Goal: Contribute content: Add original content to the website for others to see

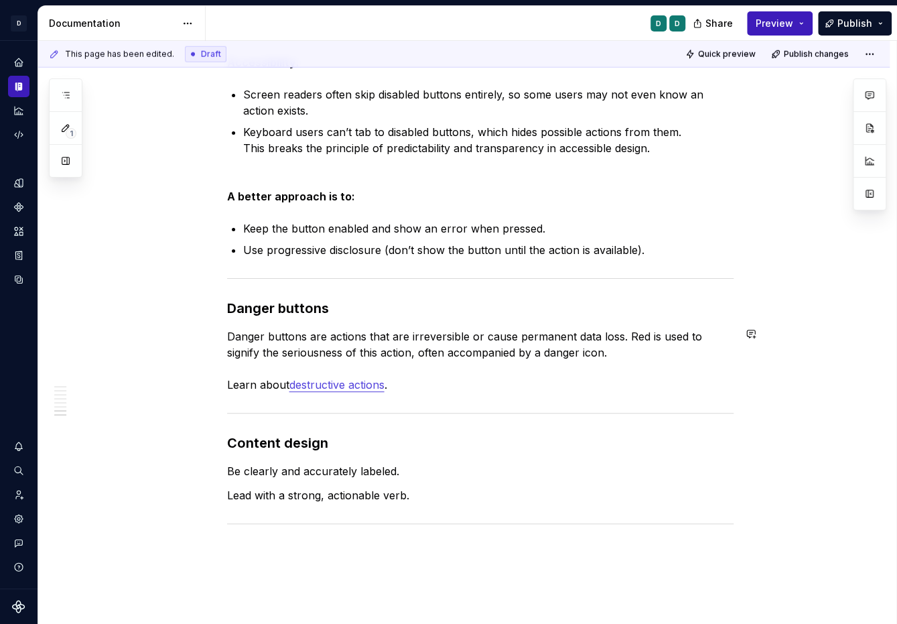
scroll to position [1960, 0]
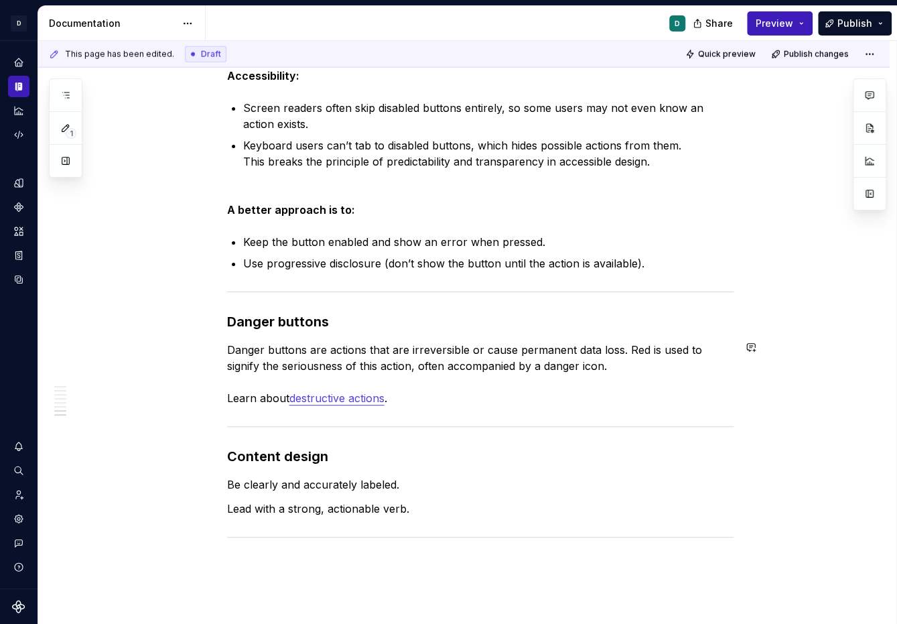
type textarea "*"
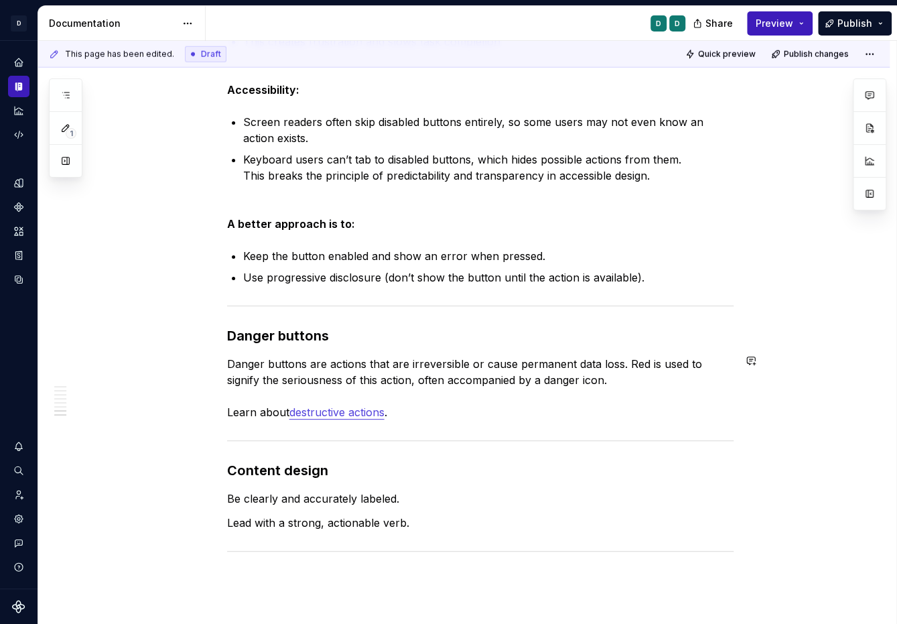
scroll to position [1973, 0]
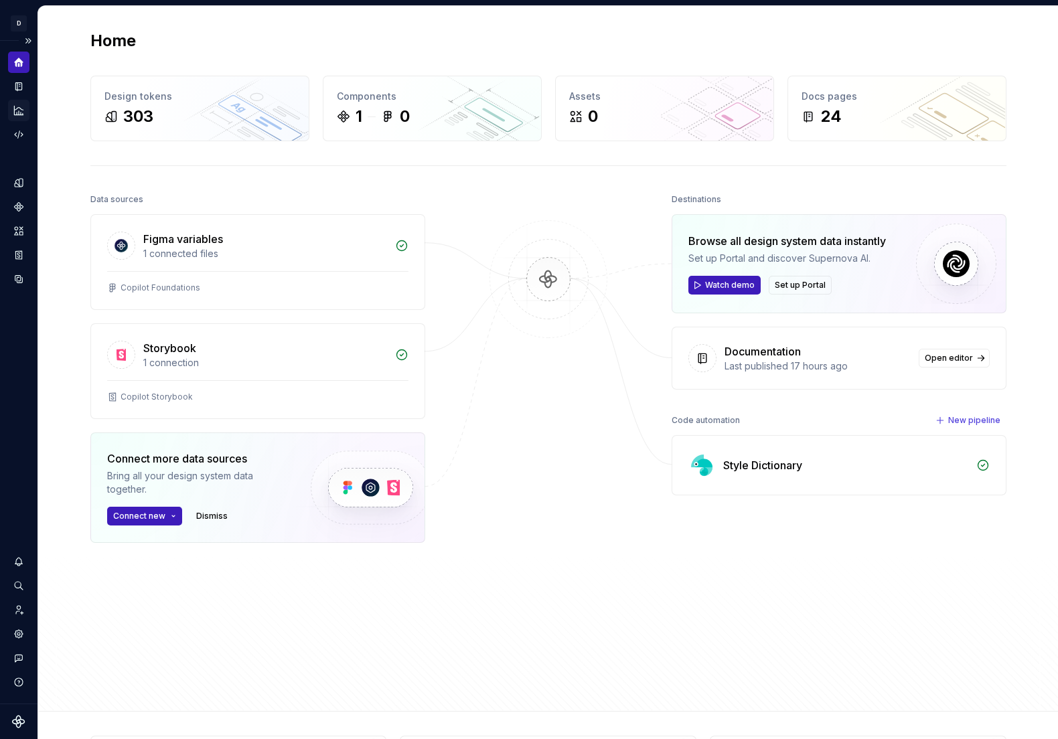
click at [17, 111] on icon "Analytics" at bounding box center [19, 110] width 12 height 12
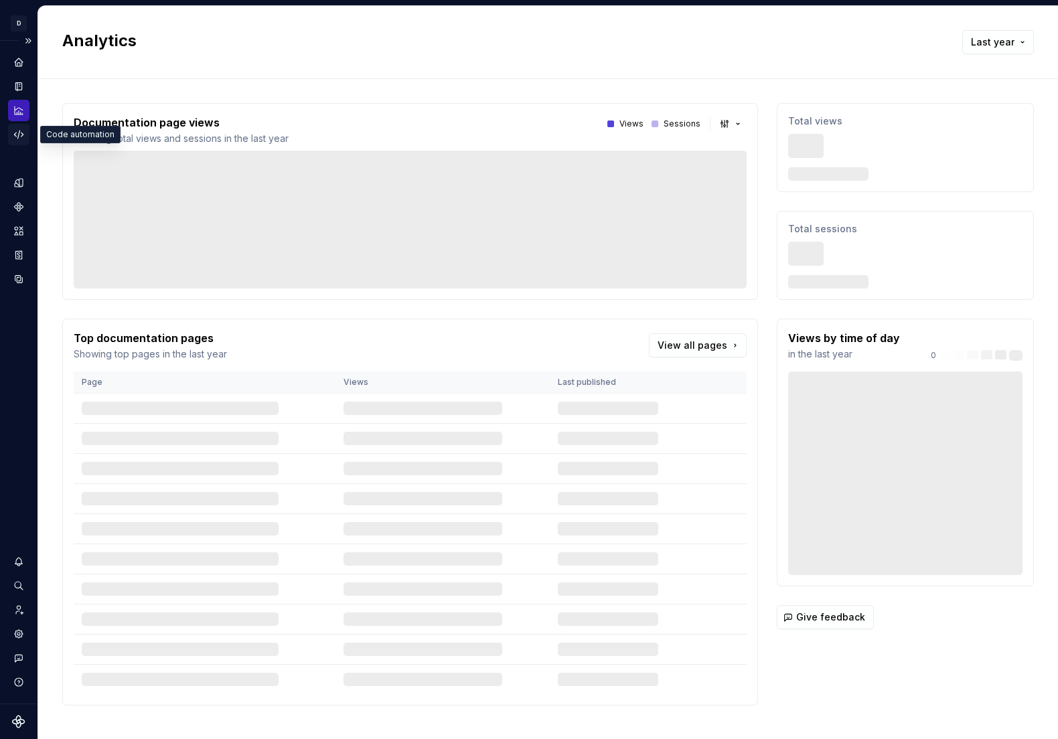
click at [21, 135] on icon "Code automation" at bounding box center [19, 135] width 12 height 12
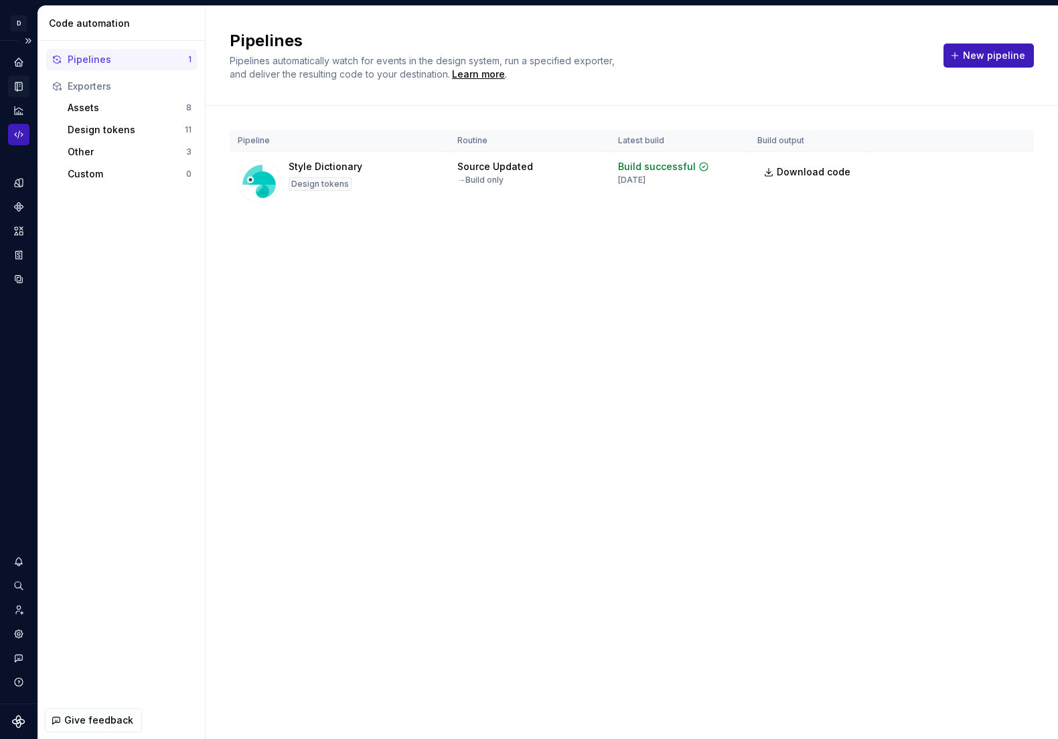
click at [20, 85] on icon "Documentation" at bounding box center [19, 86] width 5 height 7
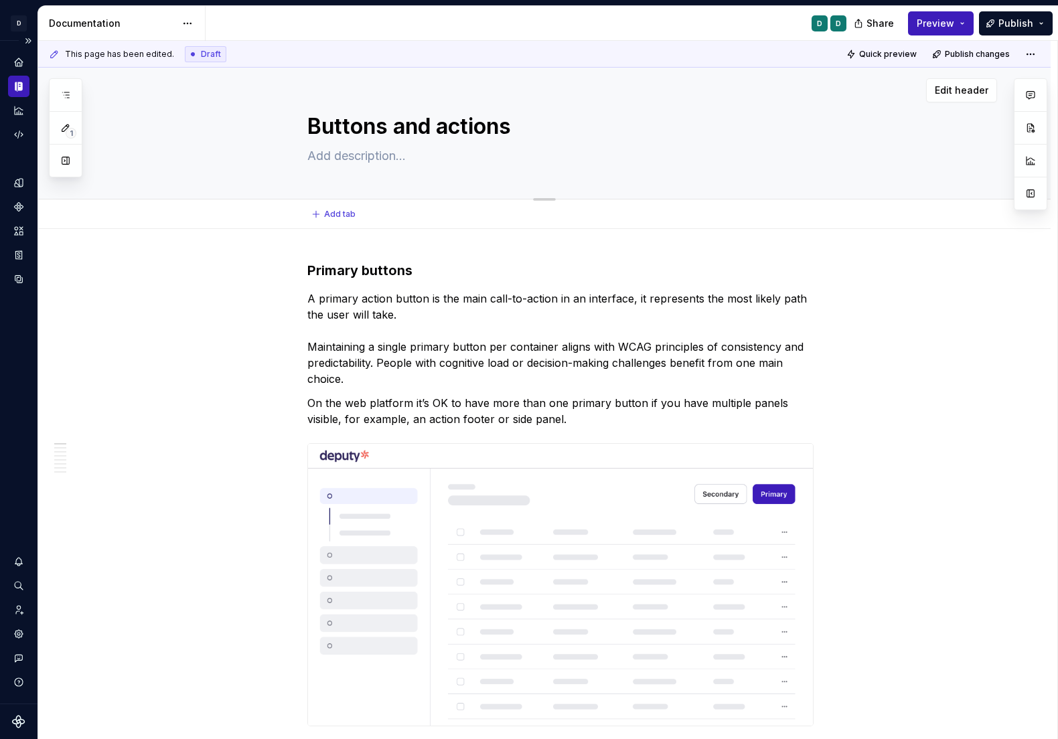
click at [950, 153] on div "Buttons and actions" at bounding box center [560, 133] width 873 height 131
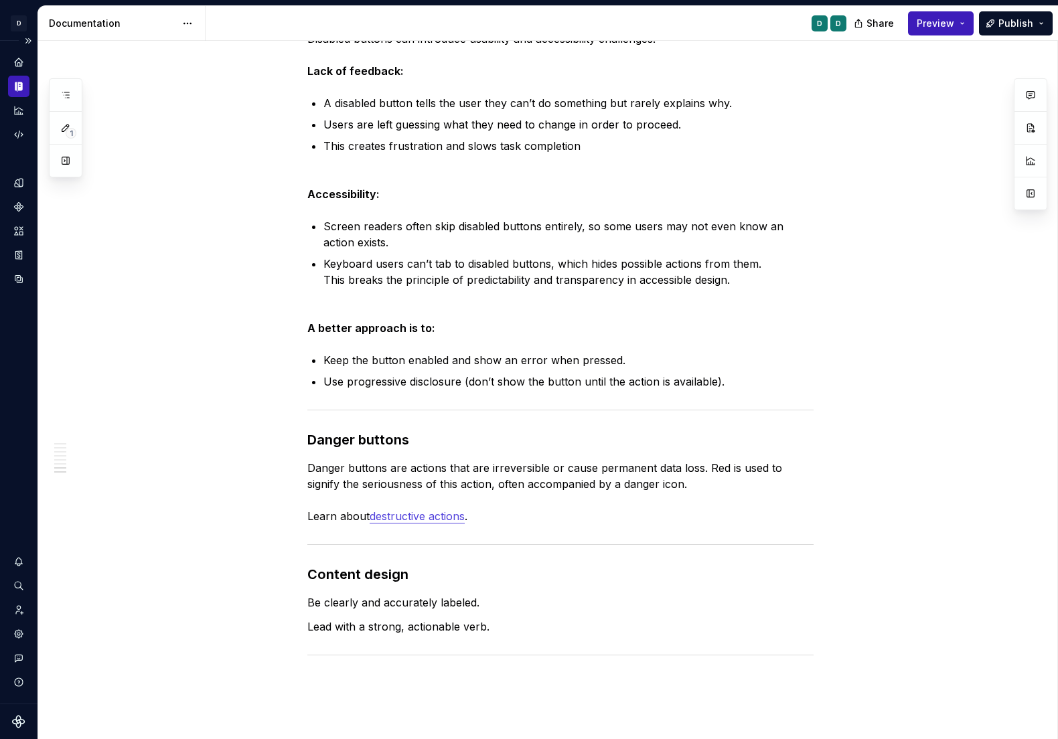
scroll to position [2076, 0]
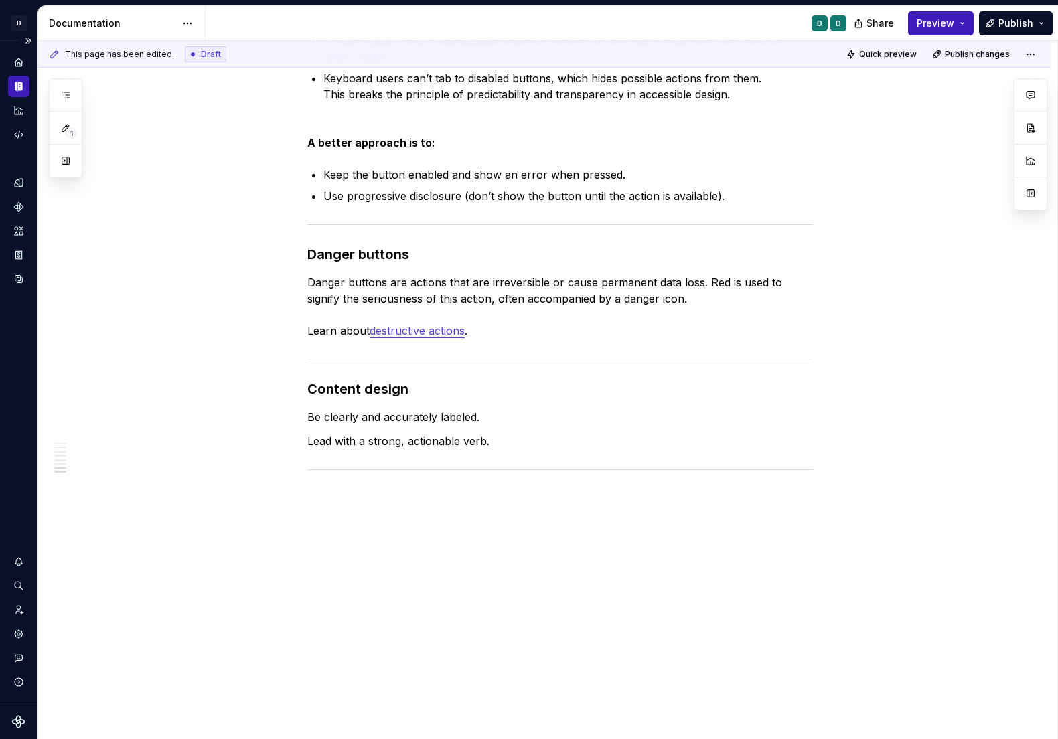
type textarea "*"
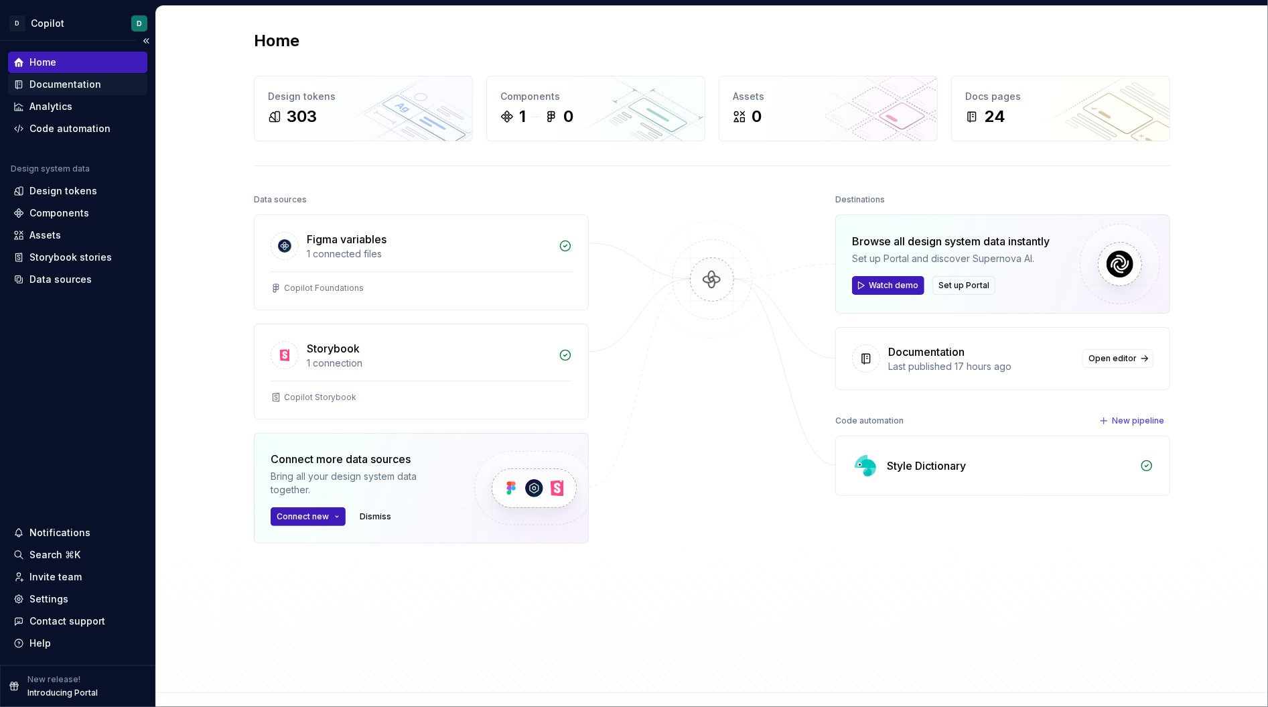
click at [75, 89] on div "Documentation" at bounding box center [65, 84] width 72 height 13
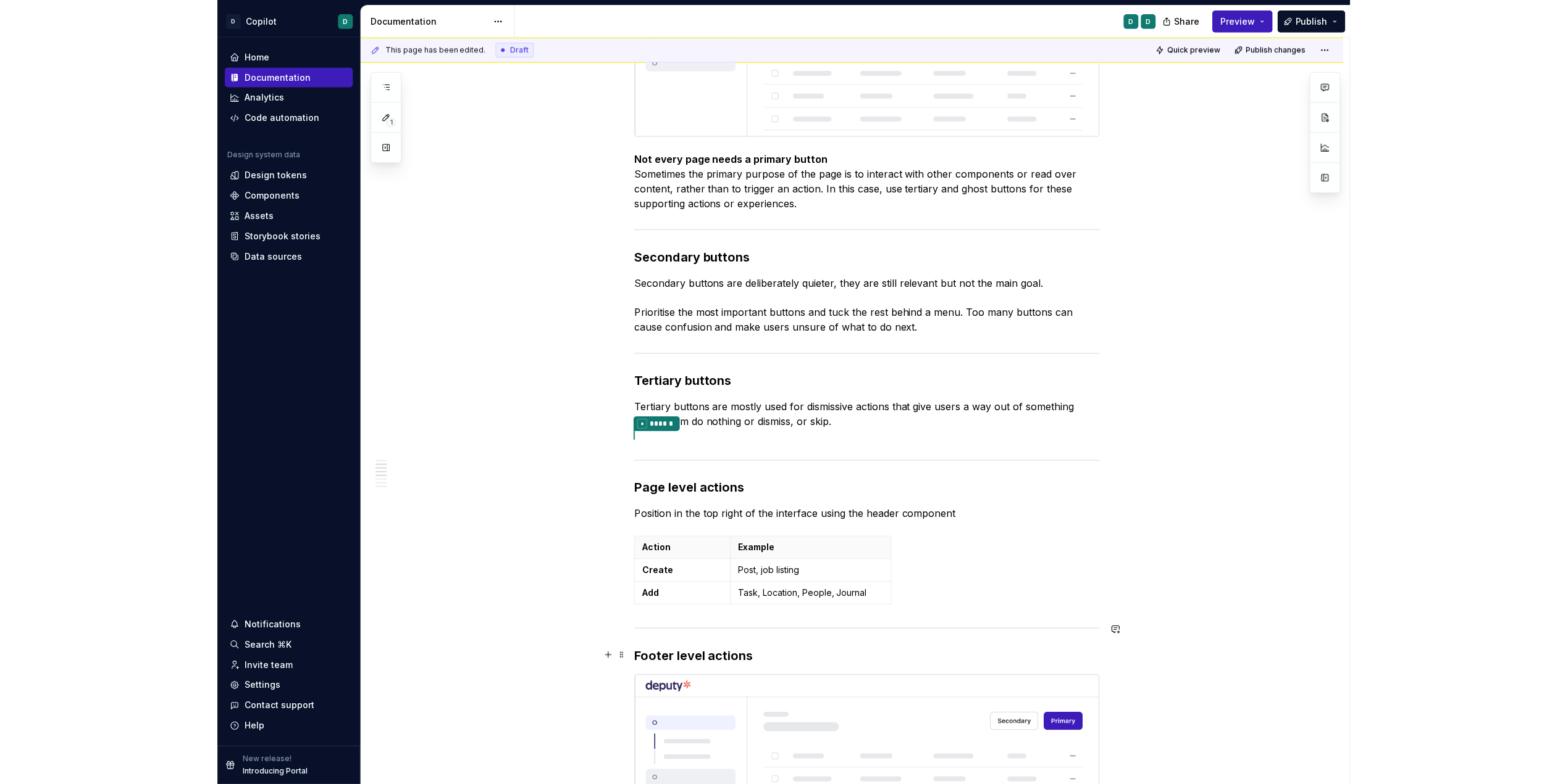
scroll to position [638, 0]
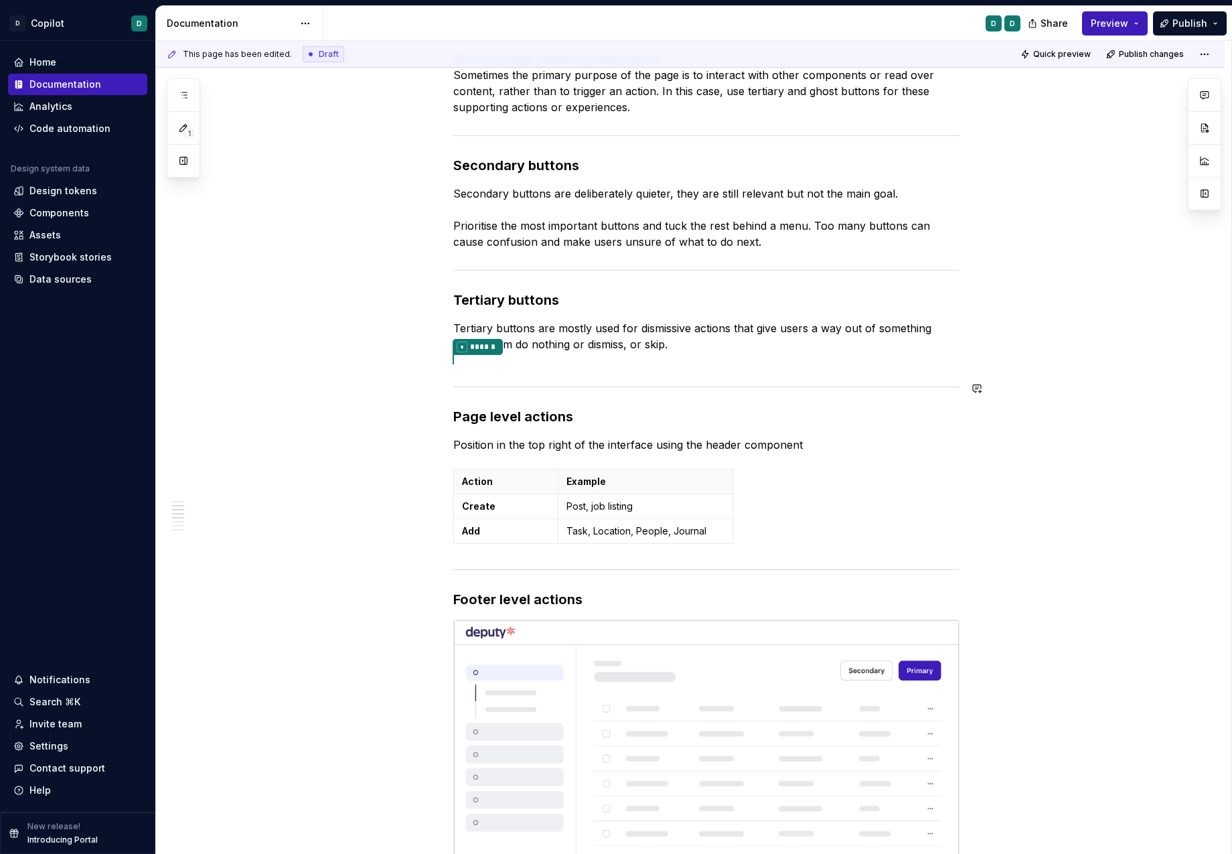
click at [493, 377] on div "Primary buttons A primary action button is the main call-to-action in an interf…" at bounding box center [706, 712] width 506 height 2286
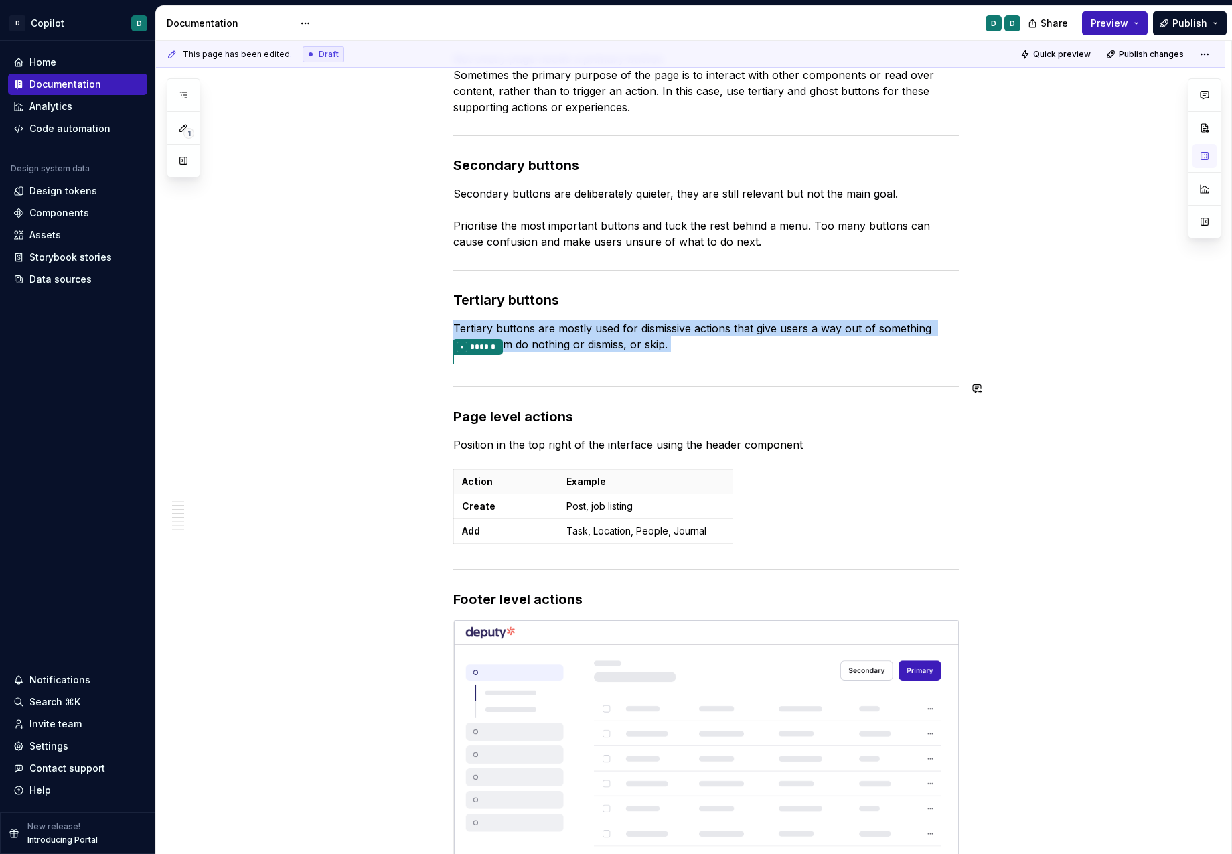
click at [472, 358] on div "Primary buttons A primary action button is the main call-to-action in an interf…" at bounding box center [706, 712] width 506 height 2286
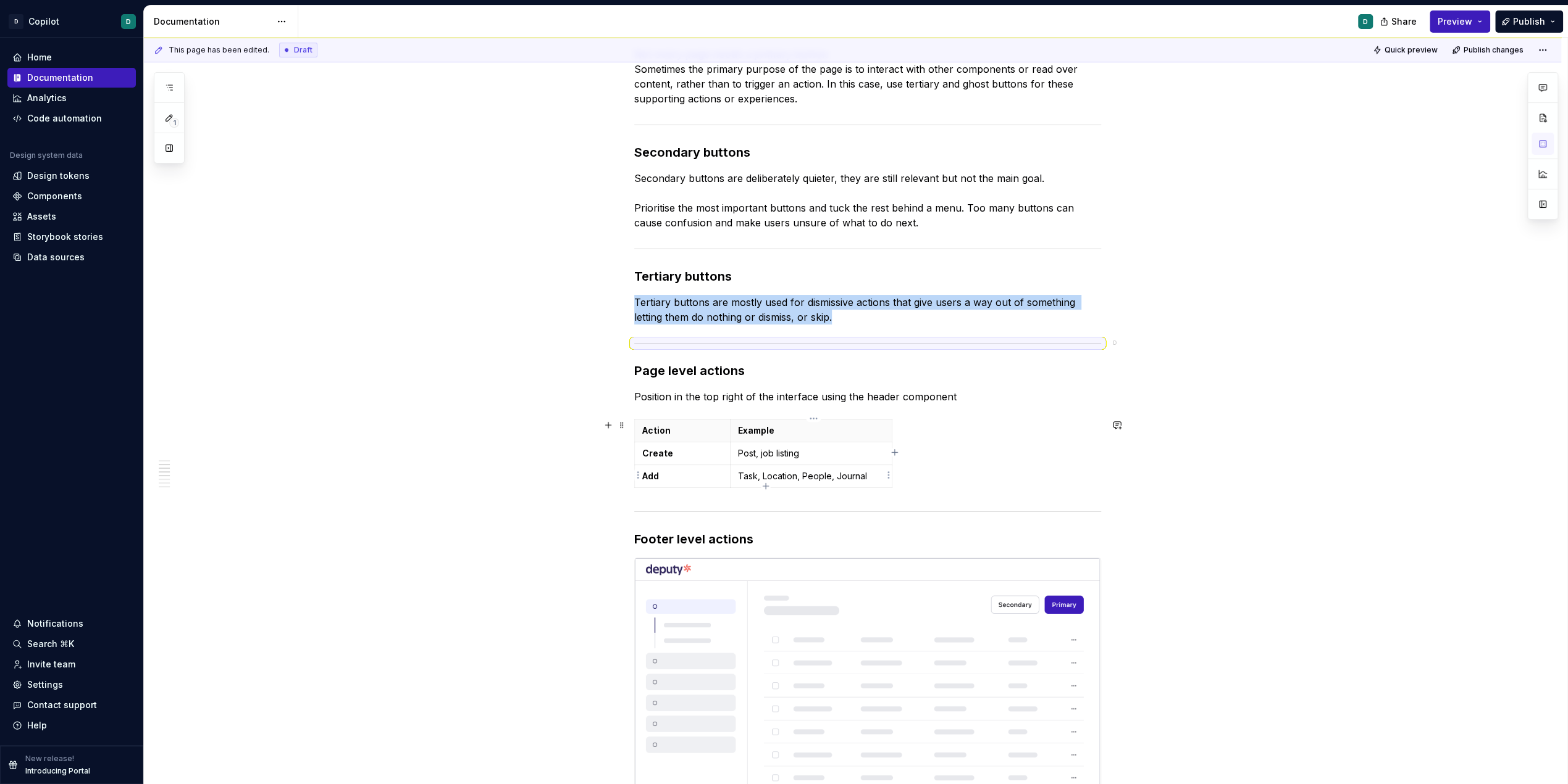
click at [779, 455] on p "Post, job listing" at bounding box center [810, 453] width 146 height 12
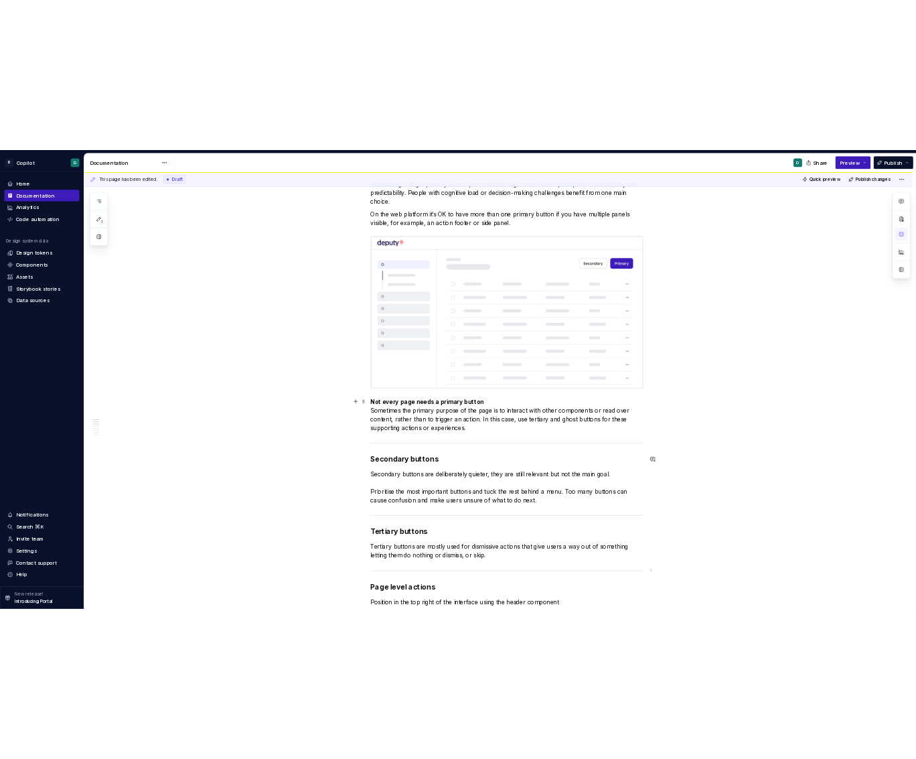
scroll to position [0, 0]
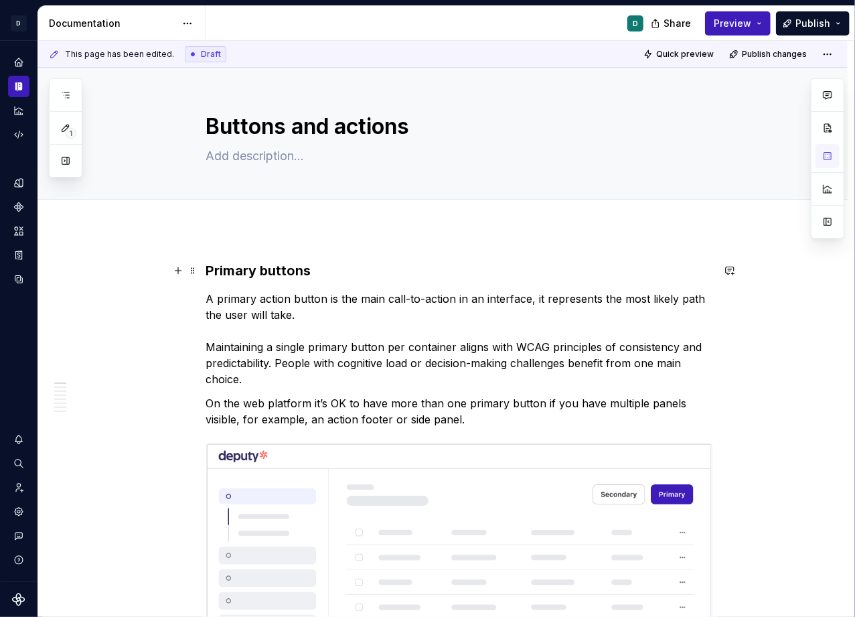
click at [250, 271] on strong "Primary buttons" at bounding box center [258, 271] width 105 height 16
click at [209, 270] on strong "Primary buttons" at bounding box center [258, 271] width 105 height 16
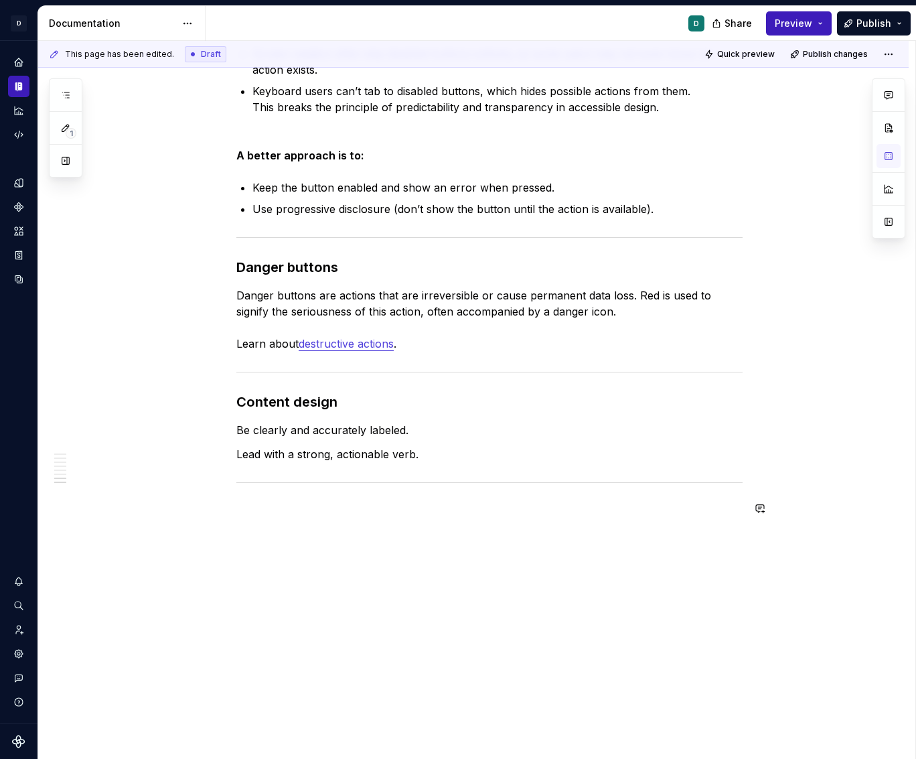
scroll to position [1780, 0]
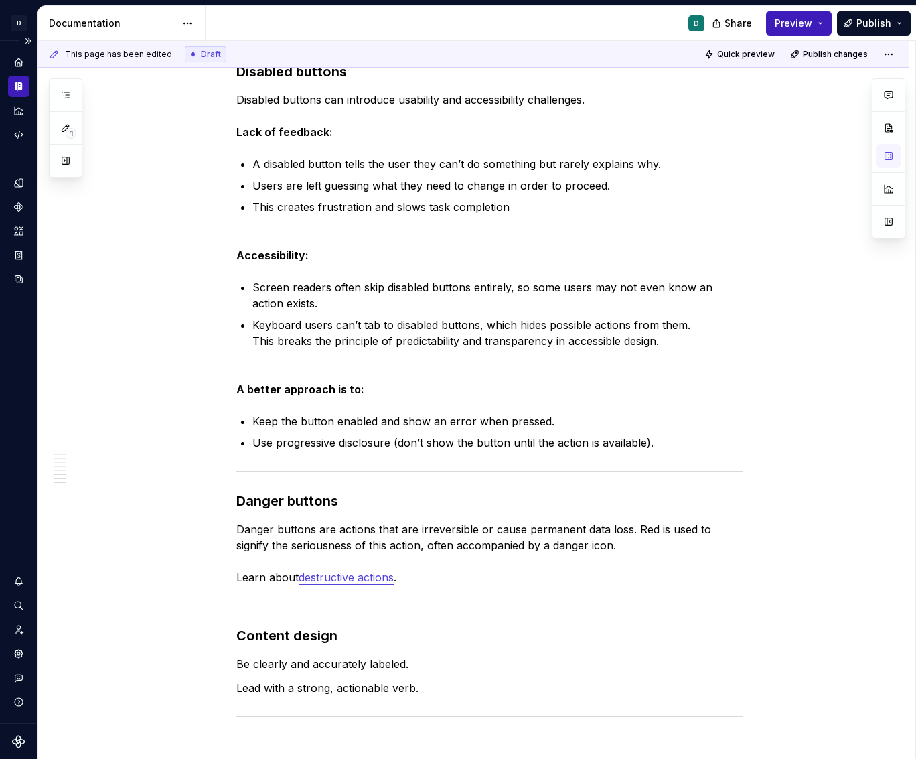
type textarea "*"
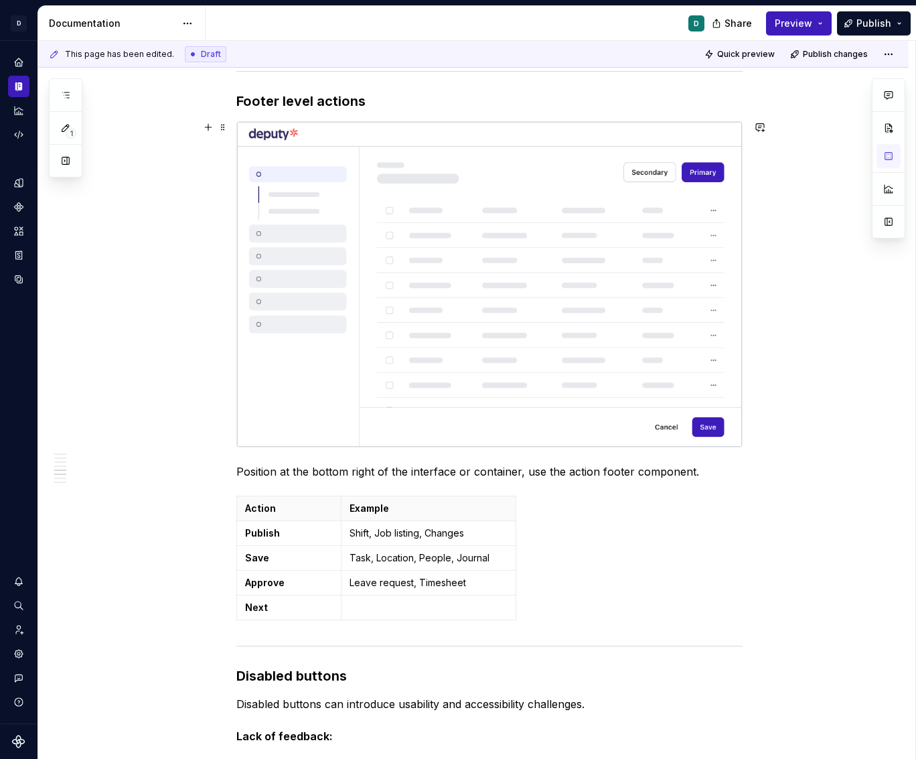
scroll to position [1216, 0]
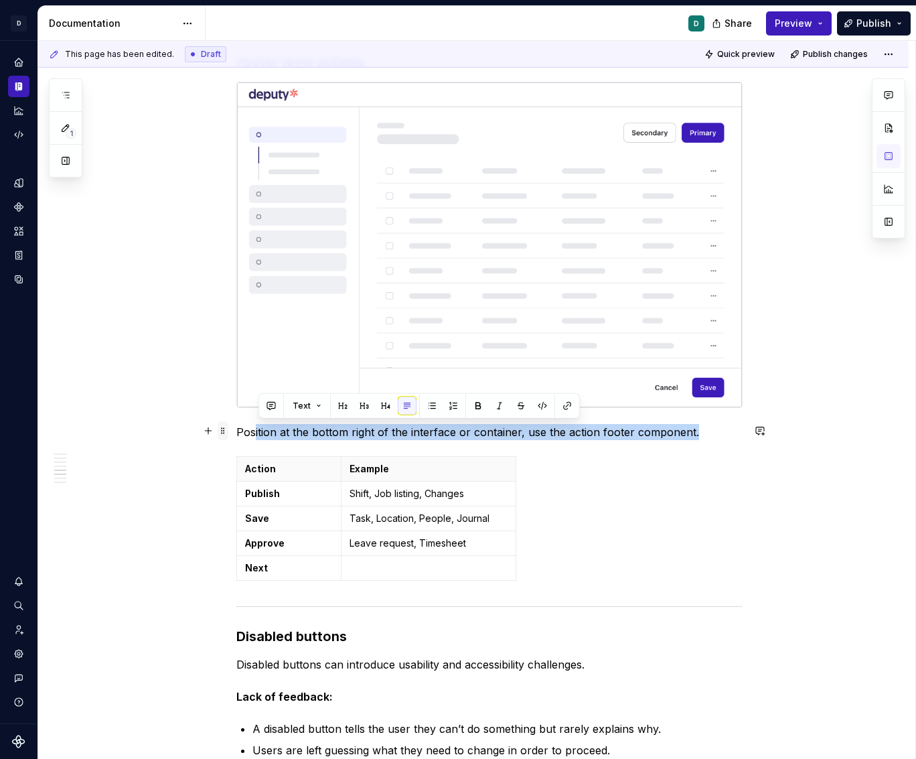
drag, startPoint x: 698, startPoint y: 430, endPoint x: 226, endPoint y: 435, distance: 471.5
click at [236, 435] on div "Primary buttons A primary action button is the main call-to-action in an interf…" at bounding box center [489, 190] width 506 height 2288
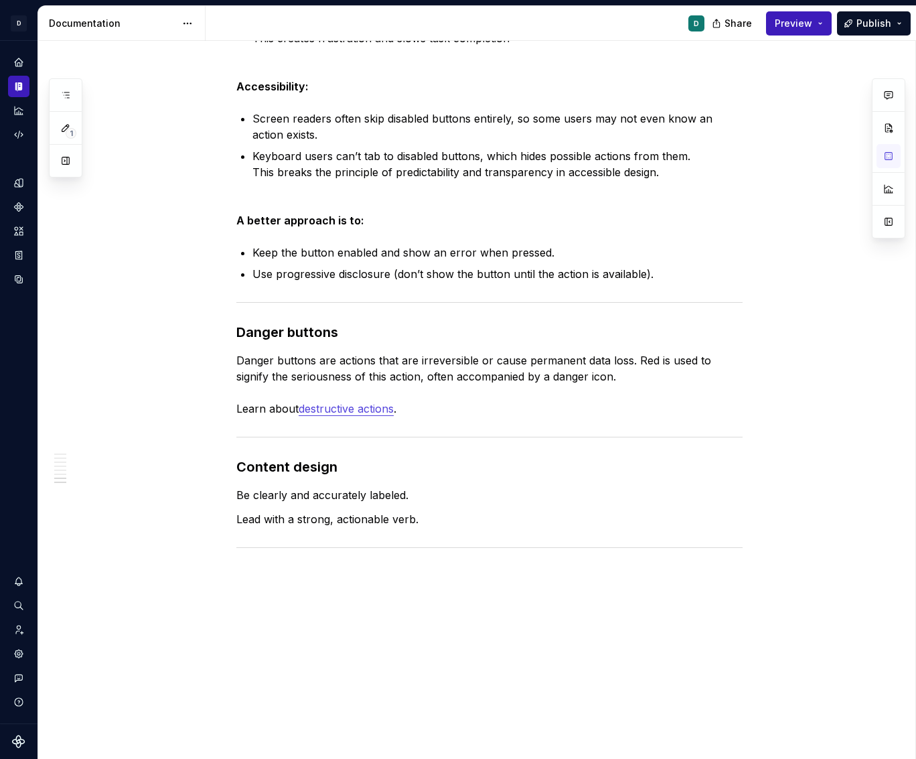
scroll to position [2014, 0]
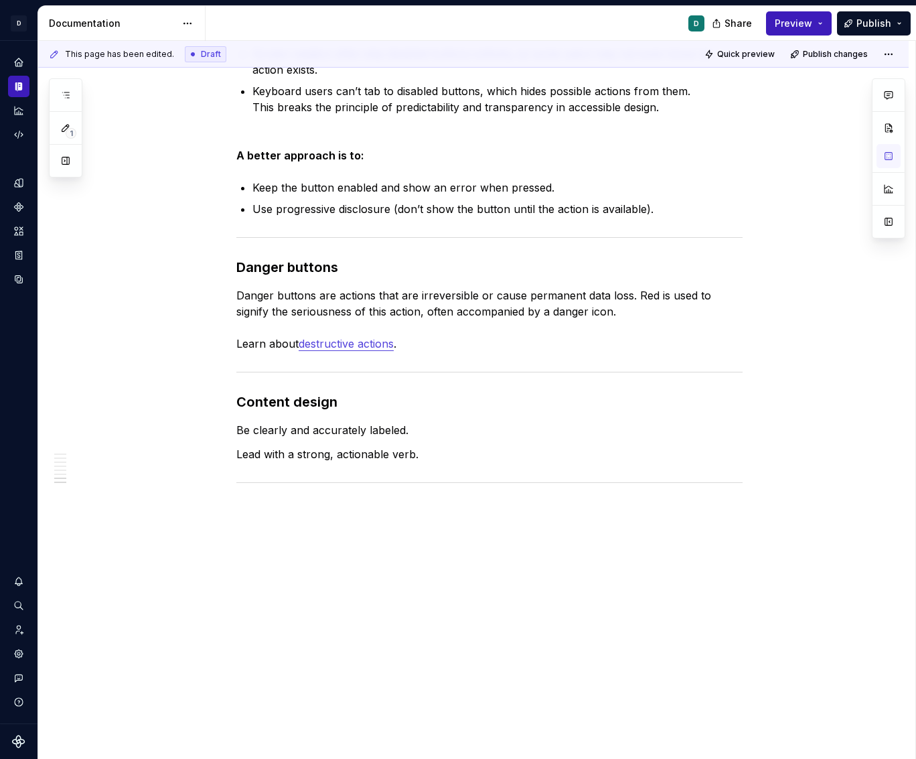
type textarea "*"
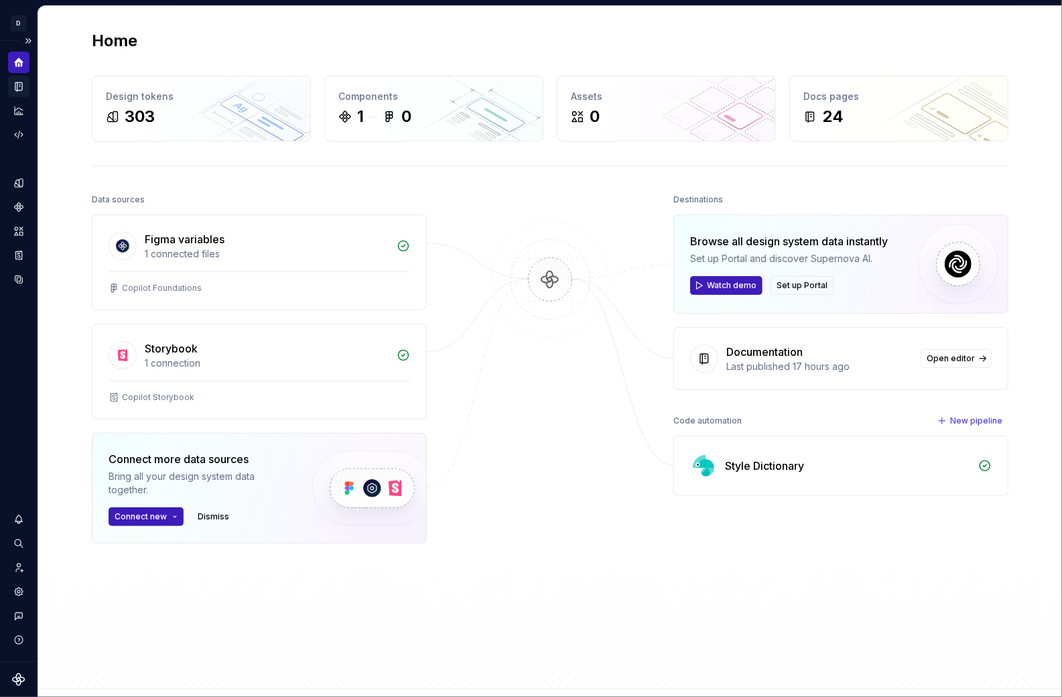
click at [17, 89] on icon "Documentation" at bounding box center [19, 86] width 5 height 7
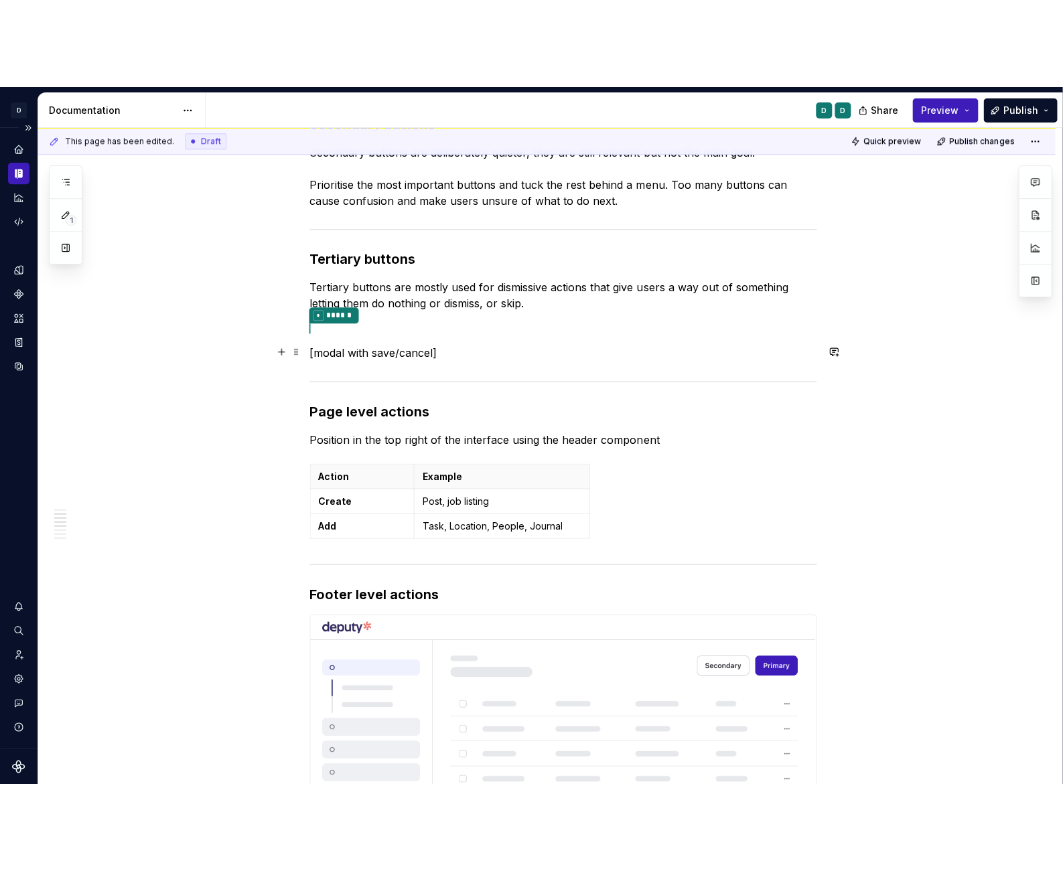
scroll to position [869, 0]
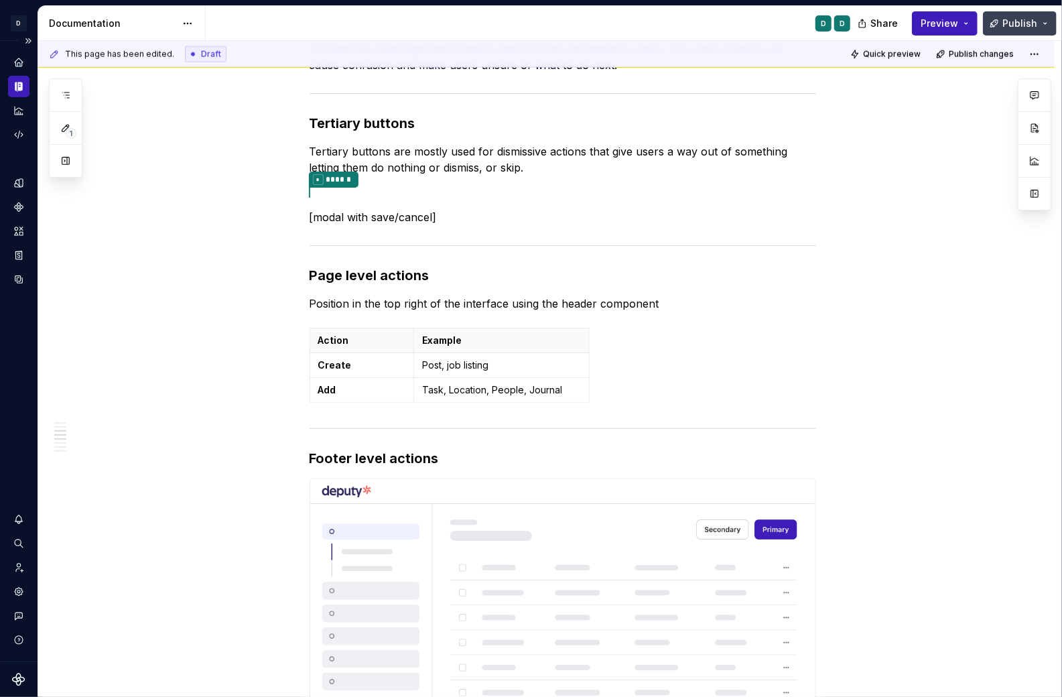
click at [845, 17] on span "Publish" at bounding box center [1019, 23] width 35 height 13
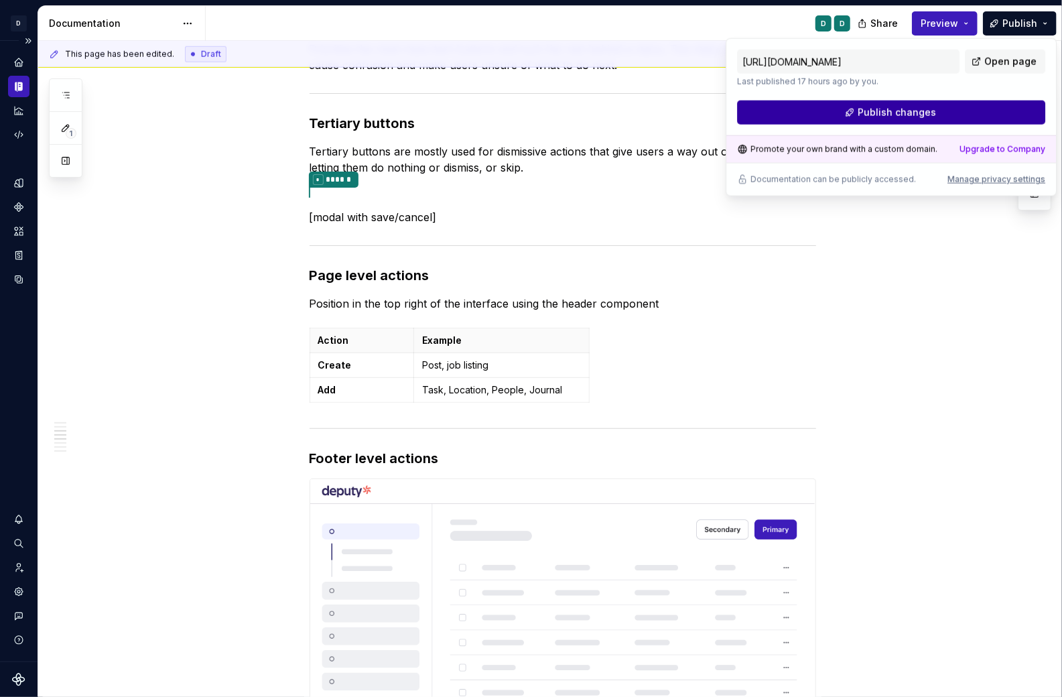
click at [845, 111] on button "Publish changes" at bounding box center [891, 112] width 308 height 24
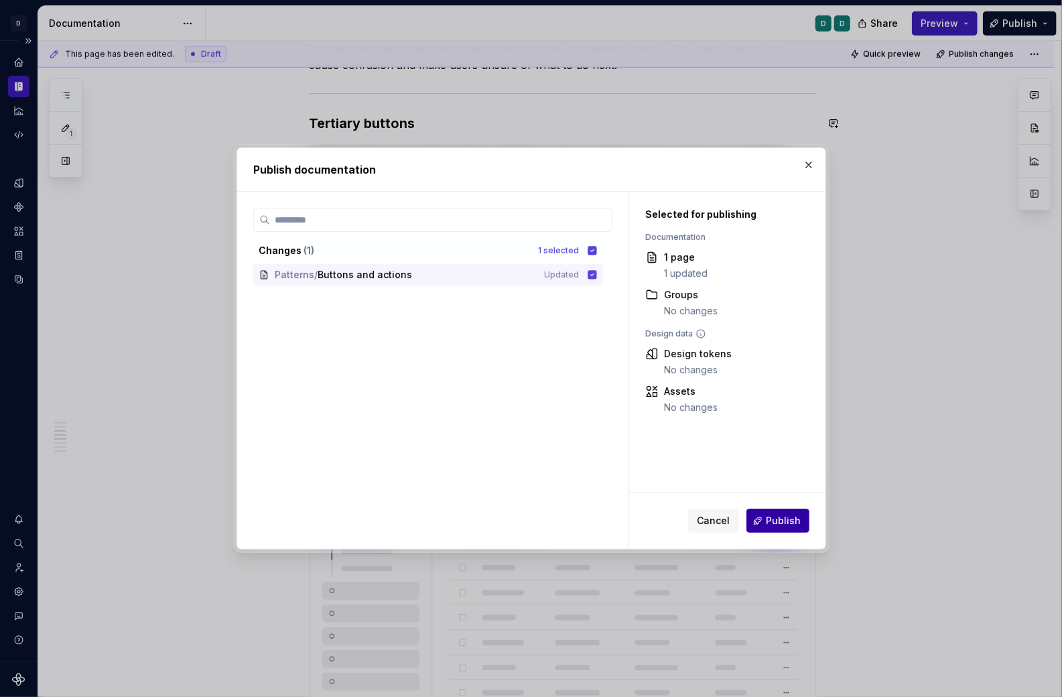
click at [781, 526] on span "Publish" at bounding box center [783, 520] width 35 height 13
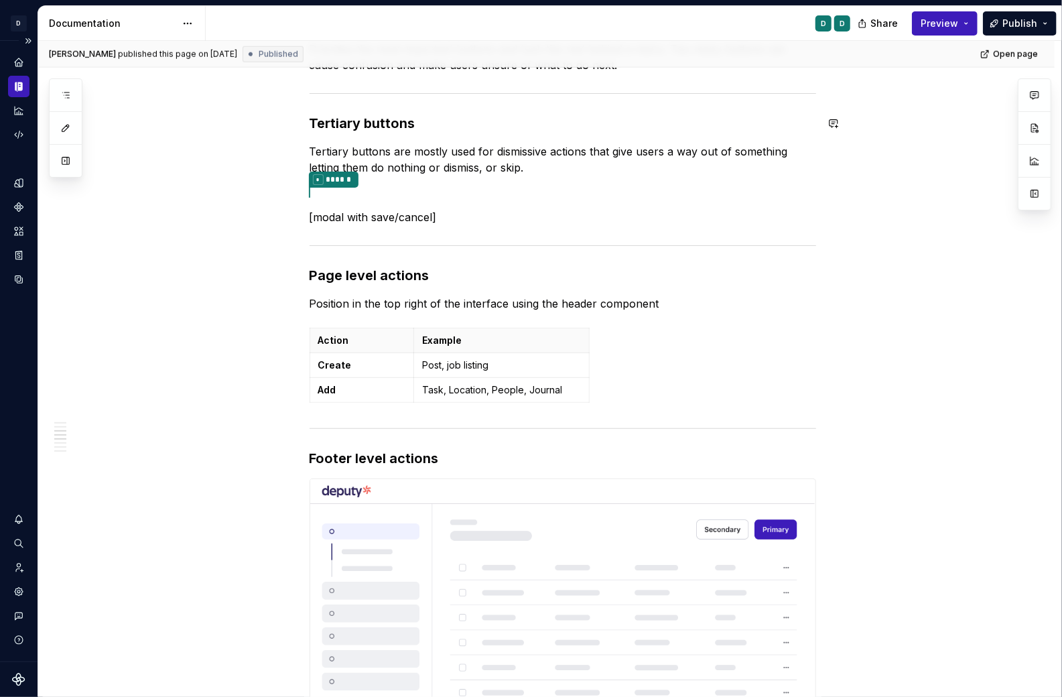
click at [729, 562] on img at bounding box center [562, 641] width 505 height 325
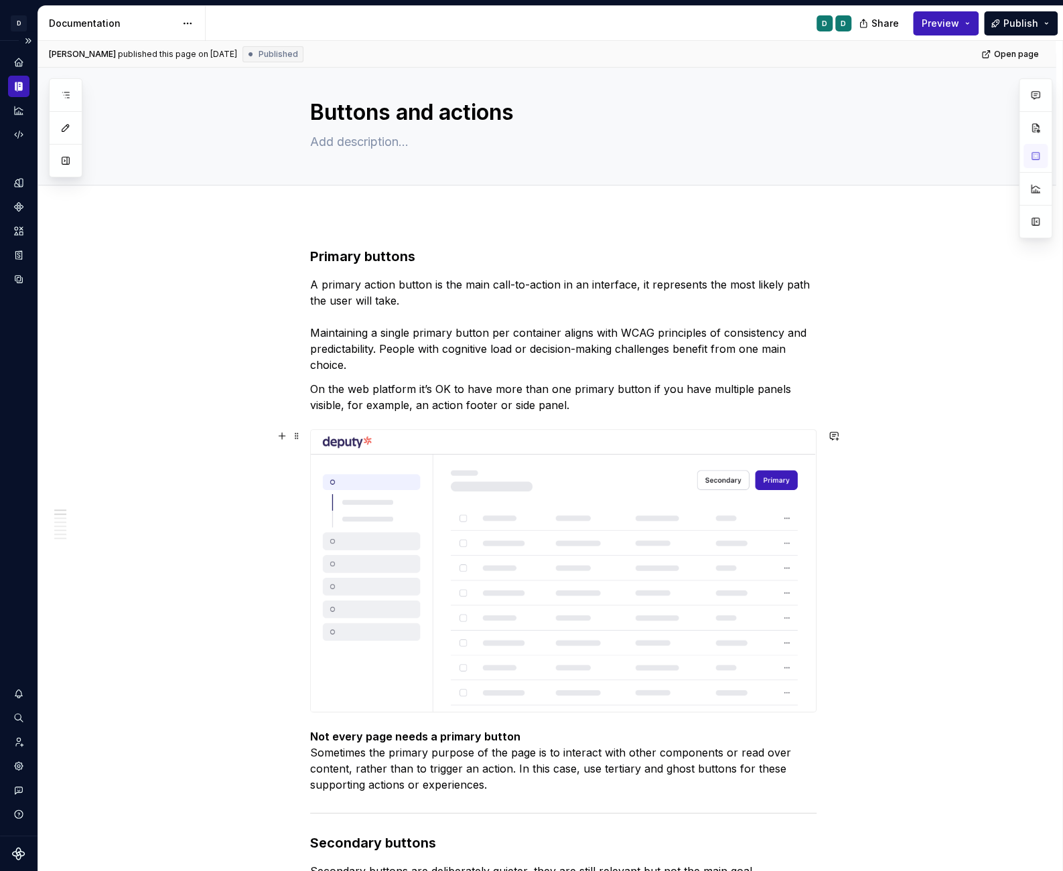
scroll to position [0, 0]
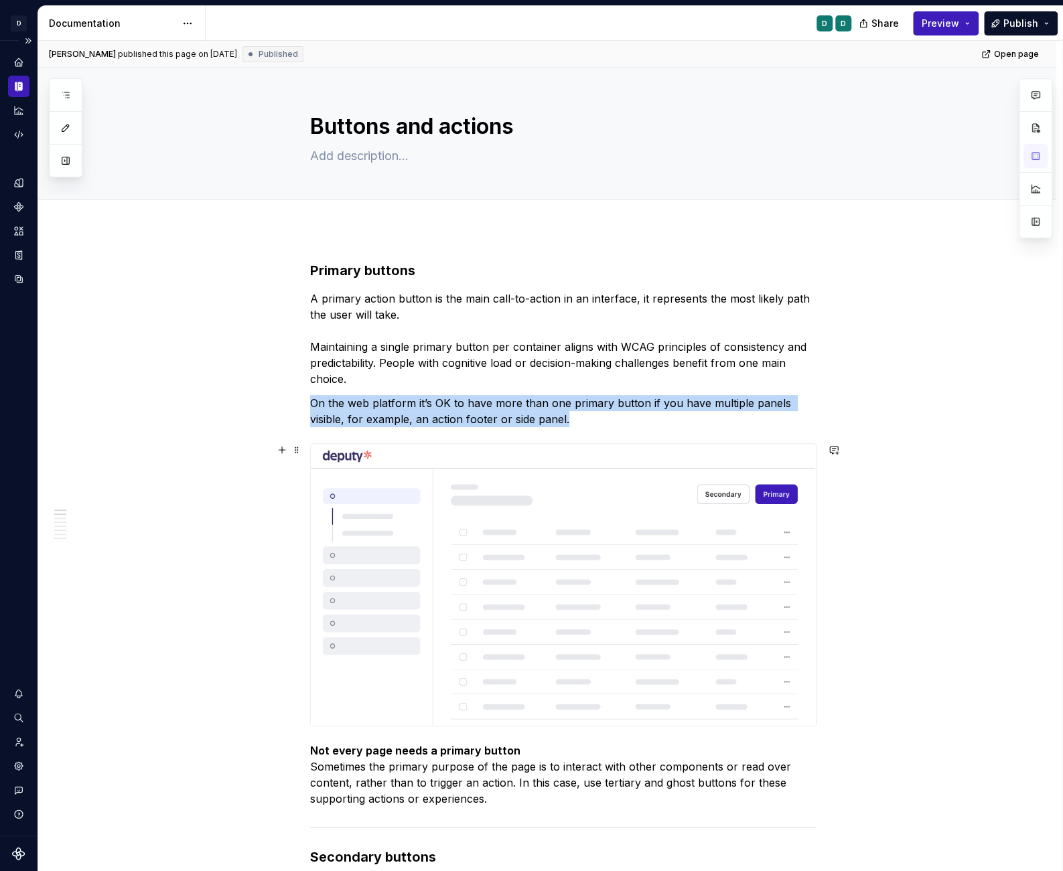
click at [731, 637] on img at bounding box center [563, 585] width 505 height 282
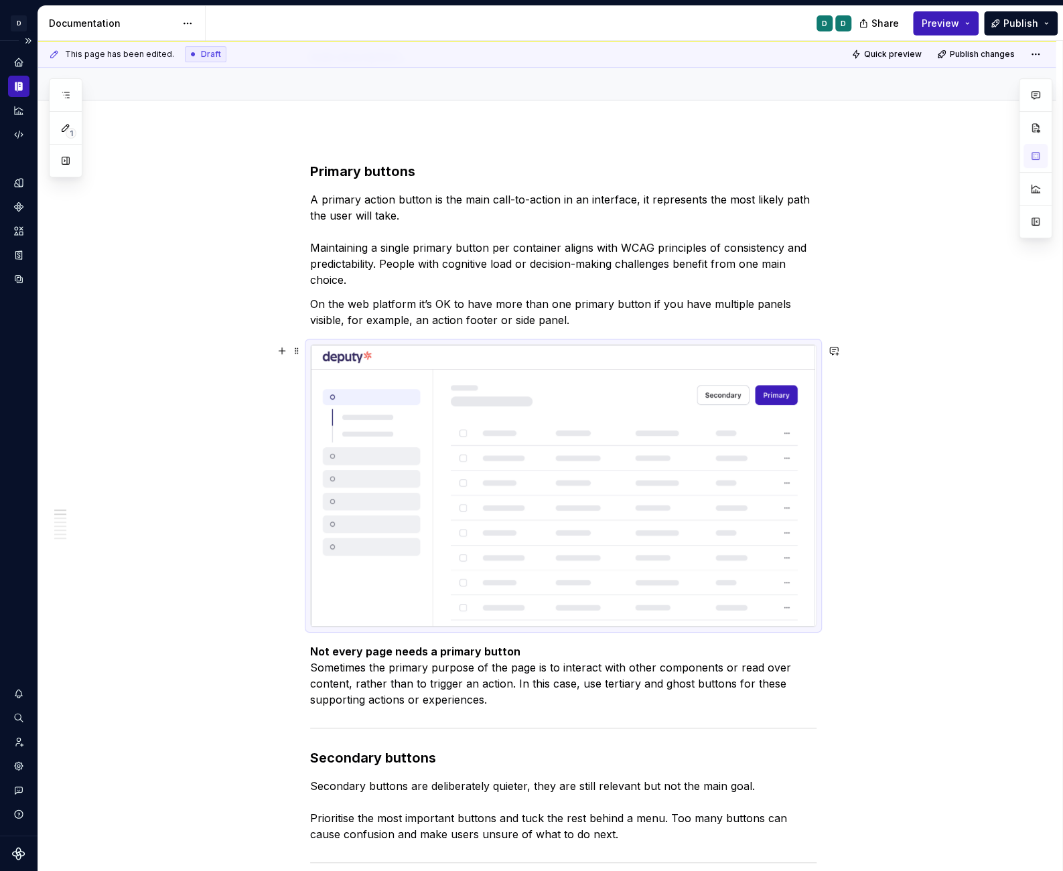
scroll to position [119, 0]
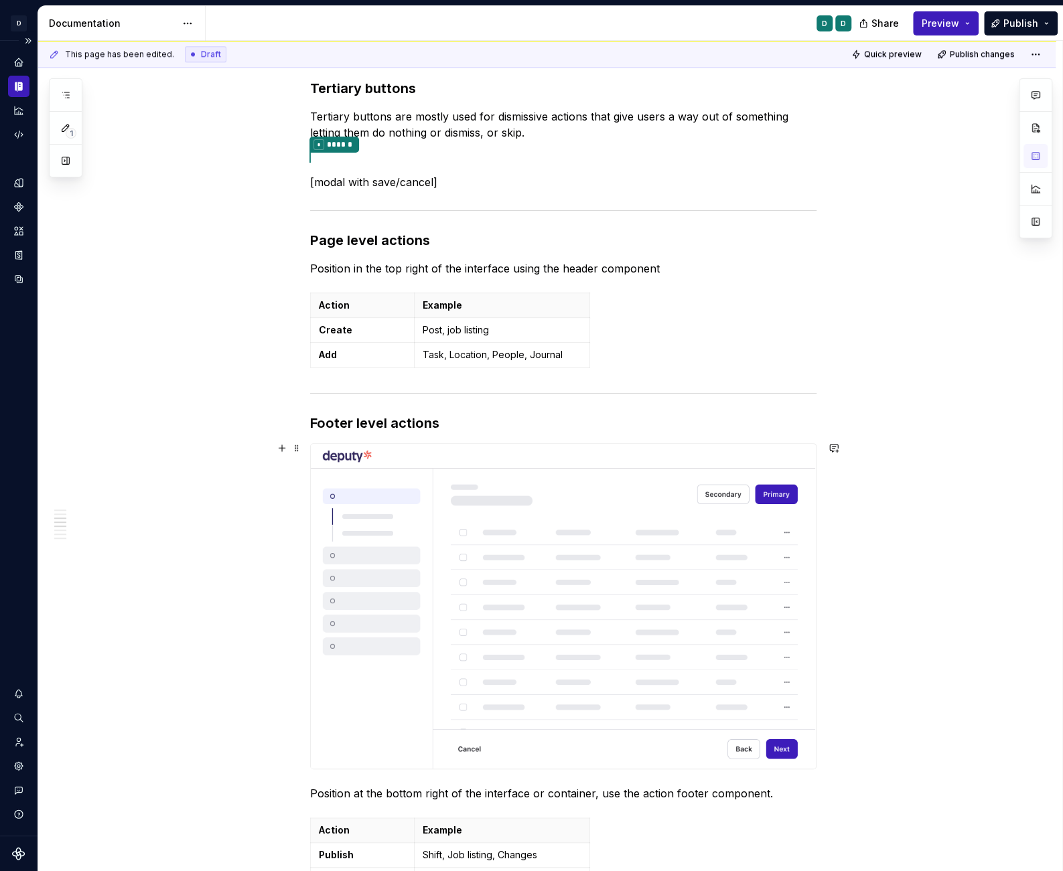
scroll to position [907, 0]
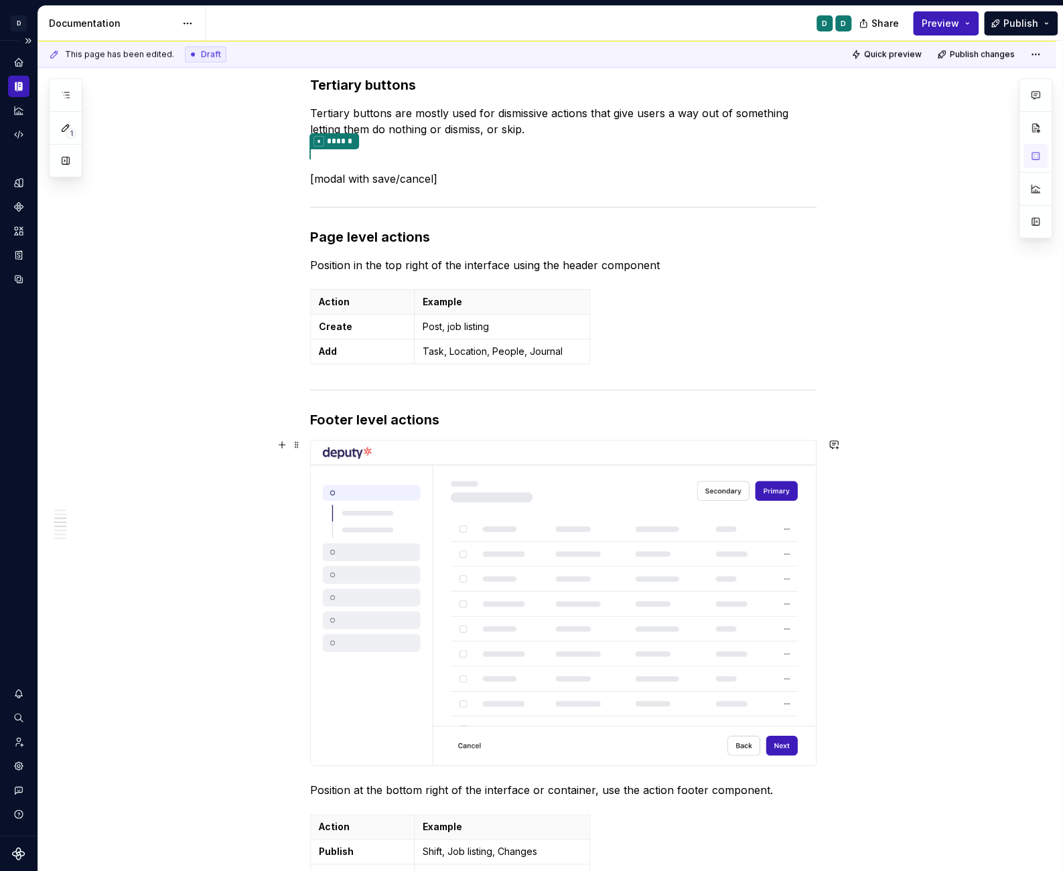
click at [724, 656] on img at bounding box center [563, 603] width 505 height 325
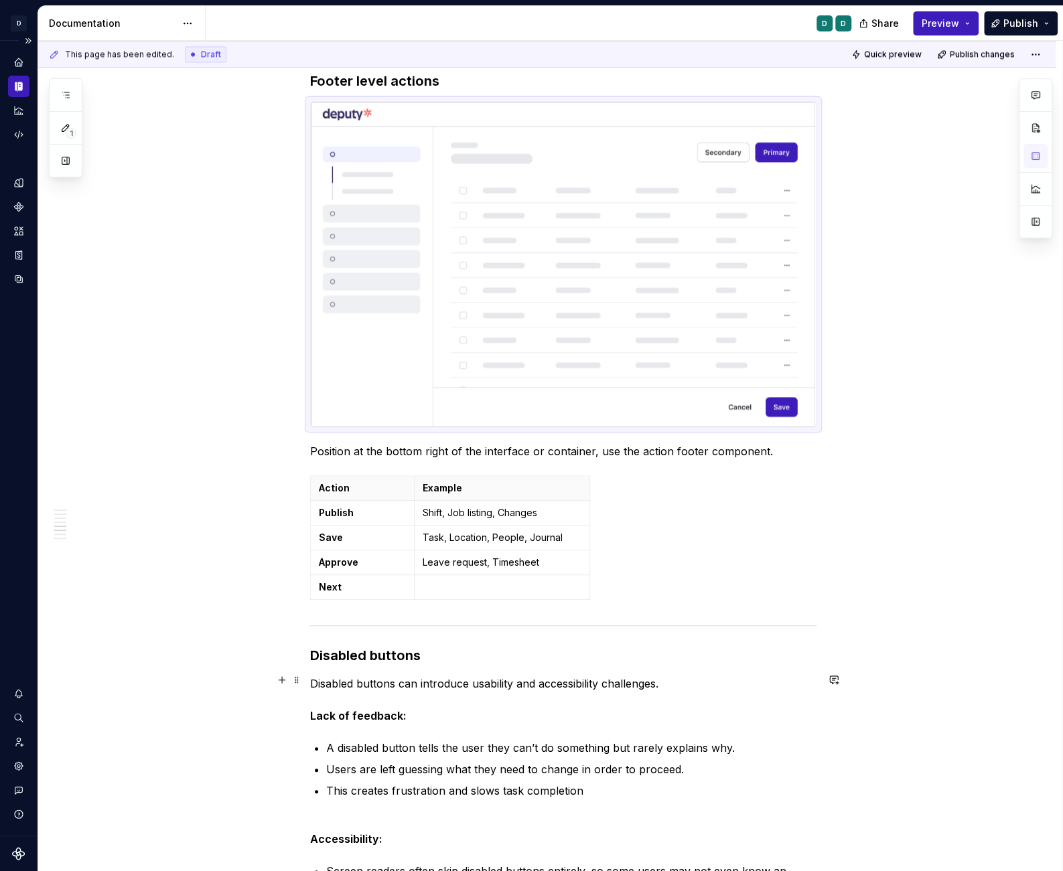
scroll to position [1250, 0]
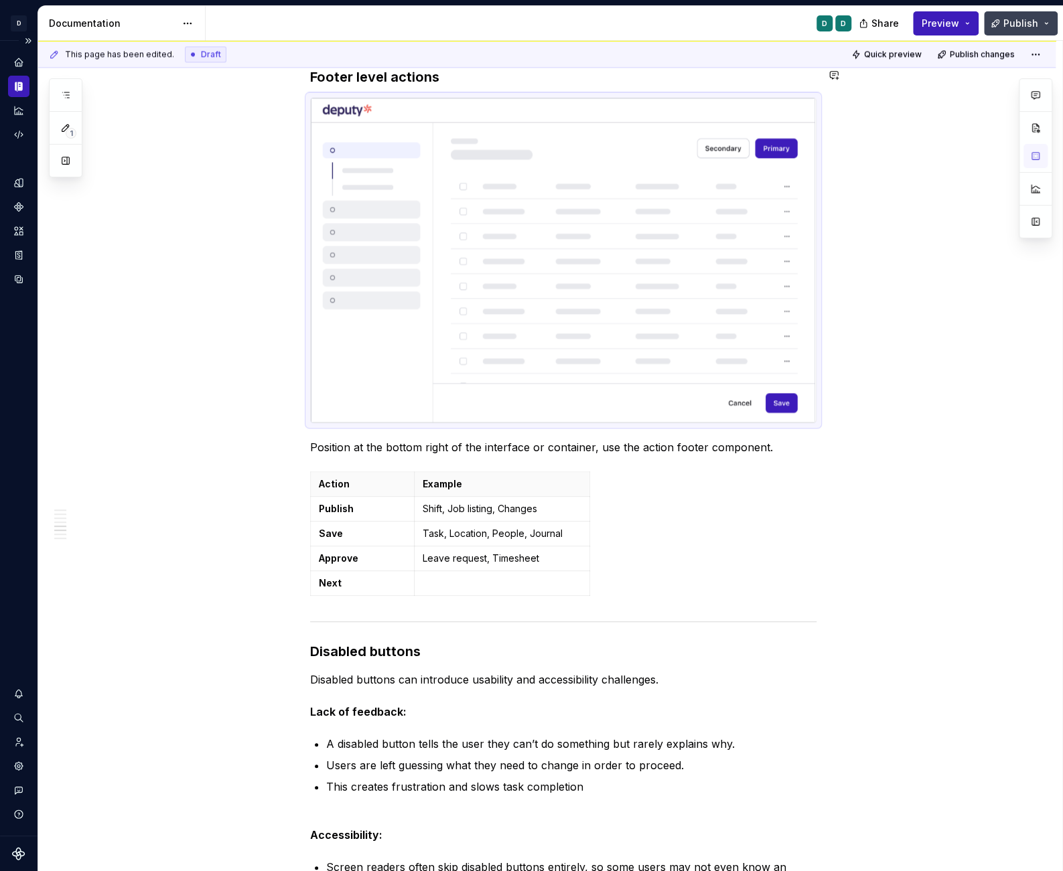
click at [845, 29] on span "Publish" at bounding box center [1020, 23] width 35 height 13
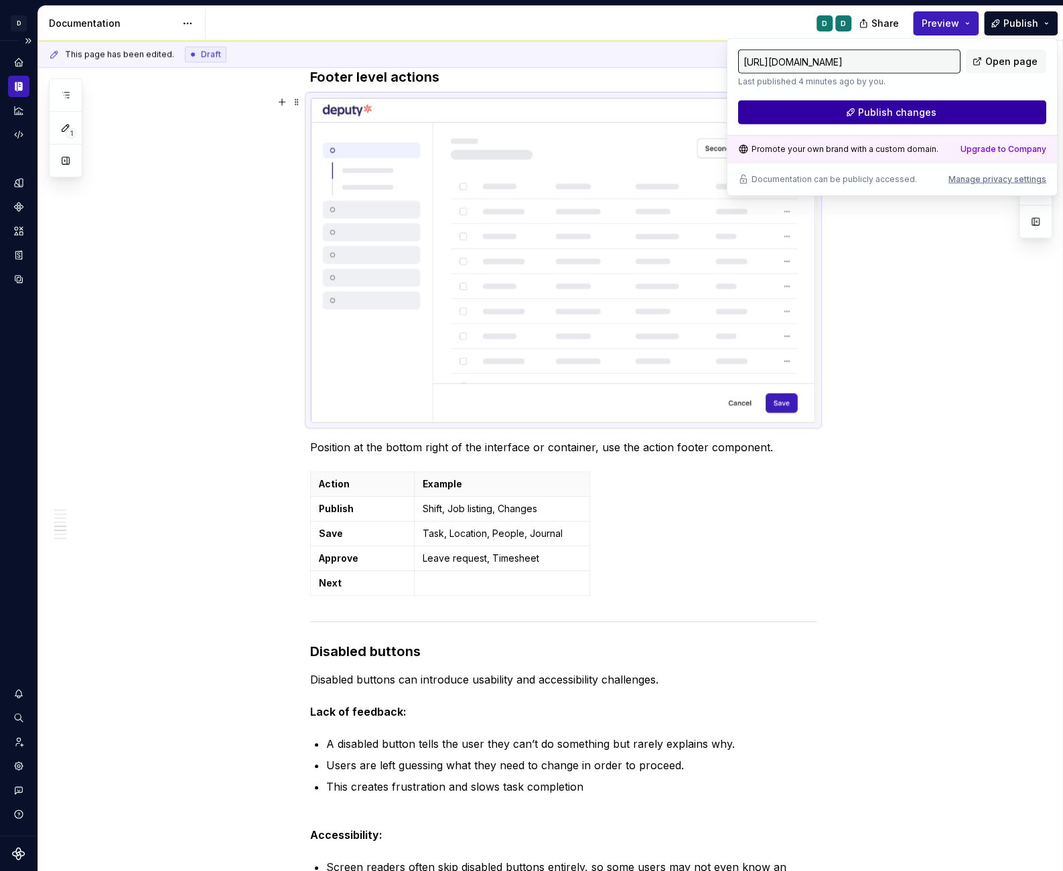
click at [845, 112] on button "Publish changes" at bounding box center [892, 112] width 308 height 24
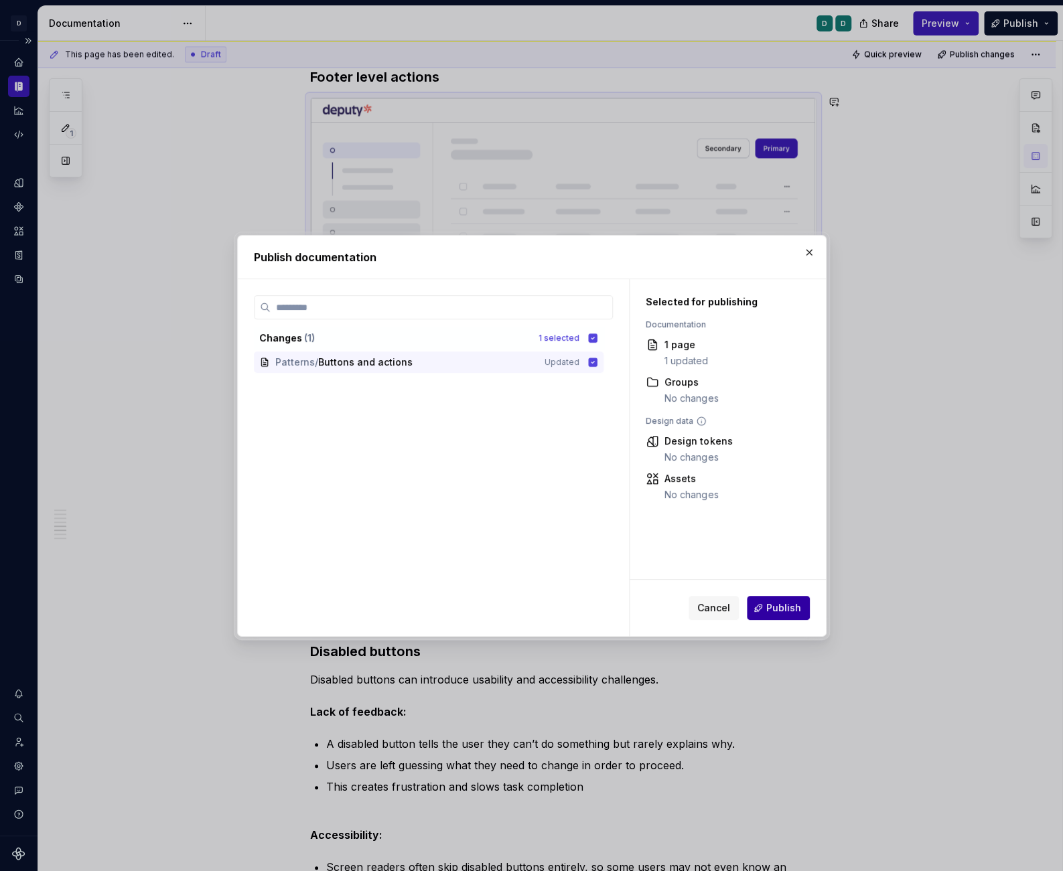
click at [780, 613] on span "Publish" at bounding box center [783, 607] width 35 height 13
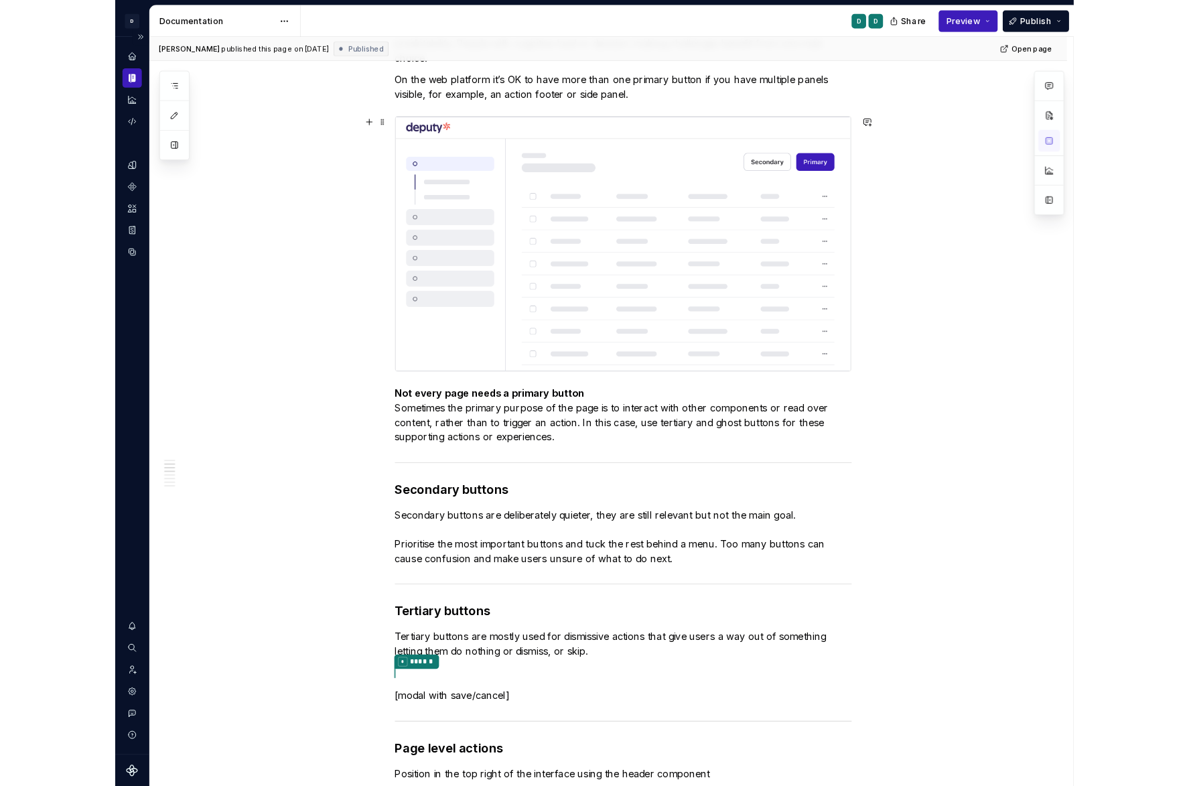
scroll to position [566, 0]
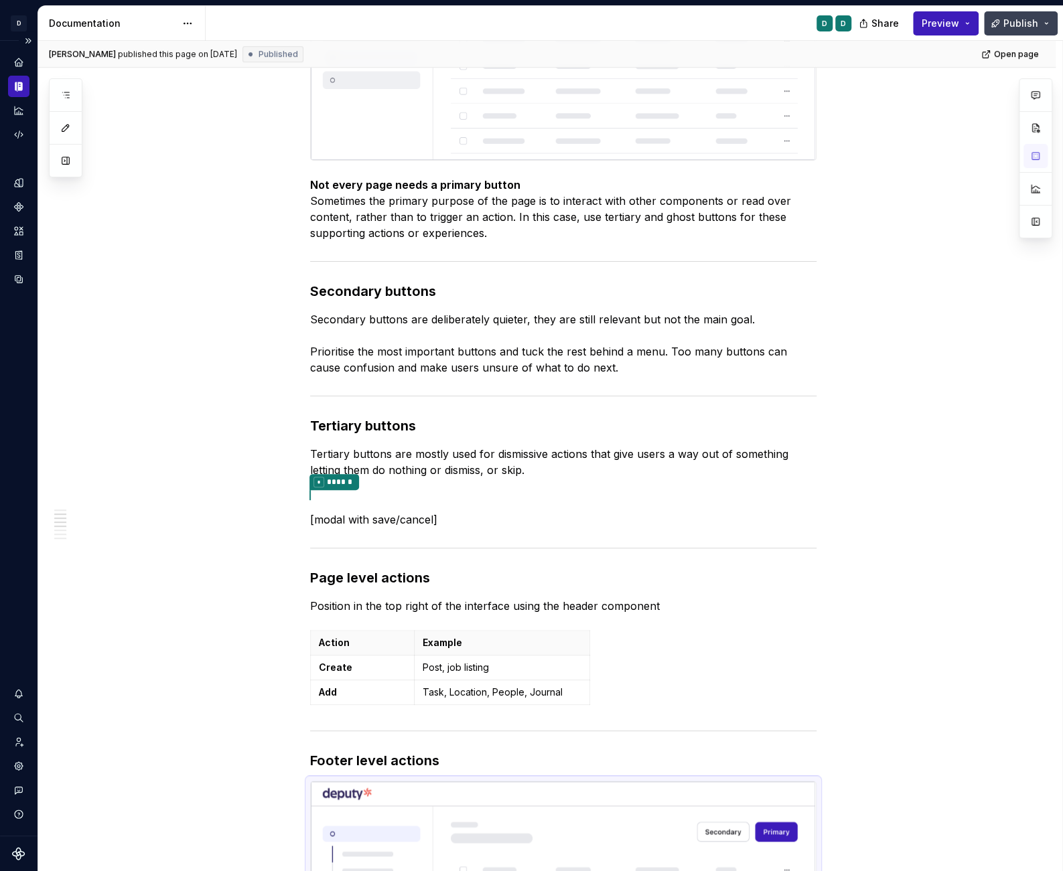
click at [845, 17] on span "Publish" at bounding box center [1020, 23] width 35 height 13
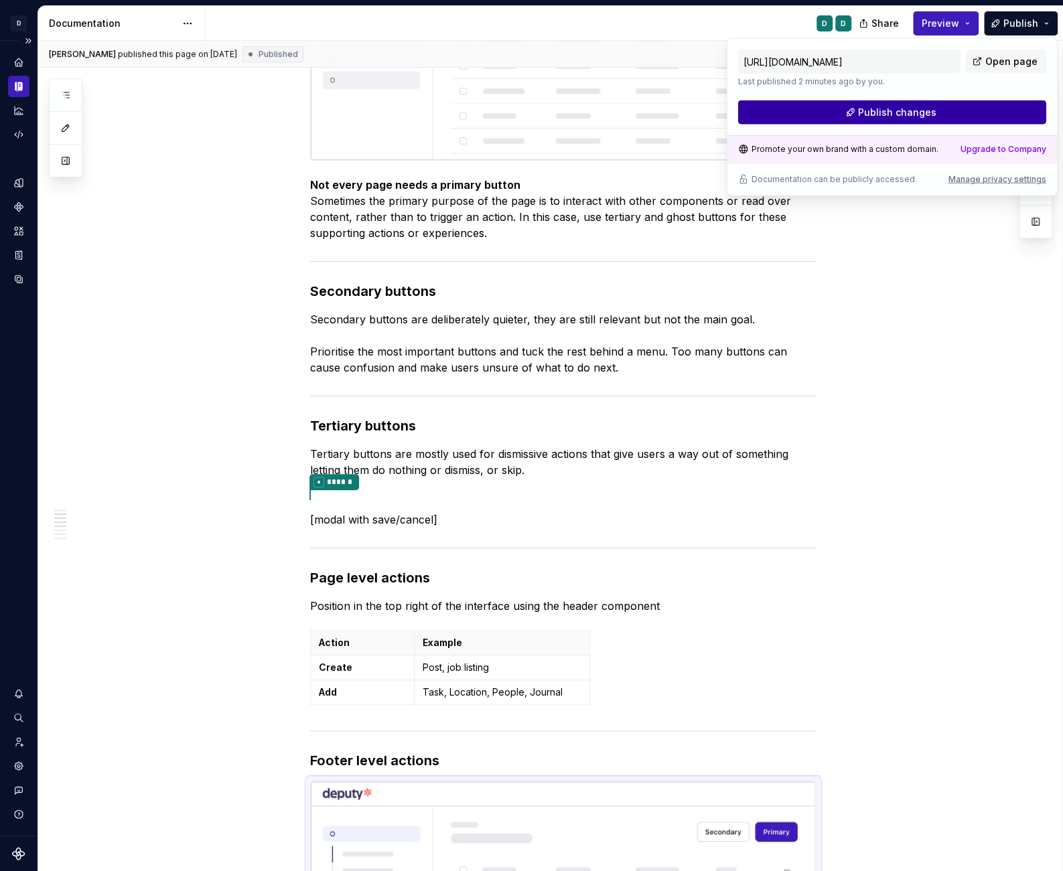
click at [845, 111] on button "Publish changes" at bounding box center [892, 112] width 308 height 24
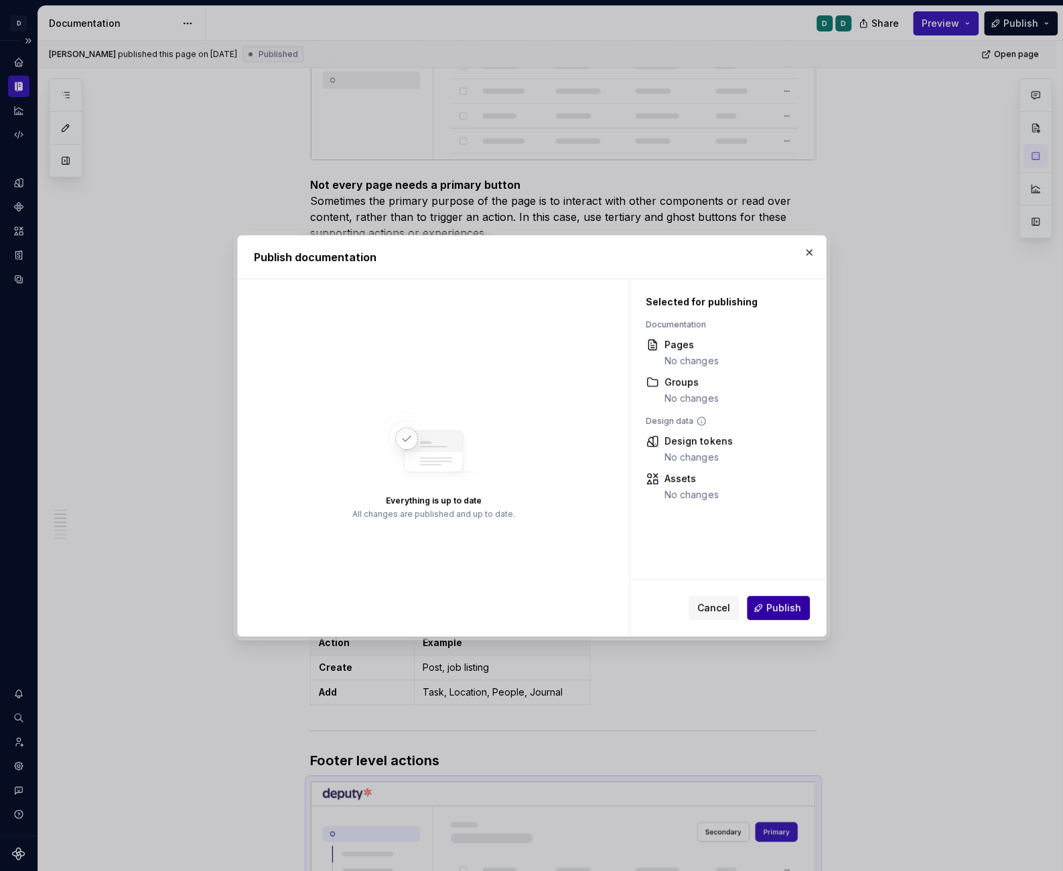
click at [782, 616] on button "Publish" at bounding box center [778, 608] width 63 height 24
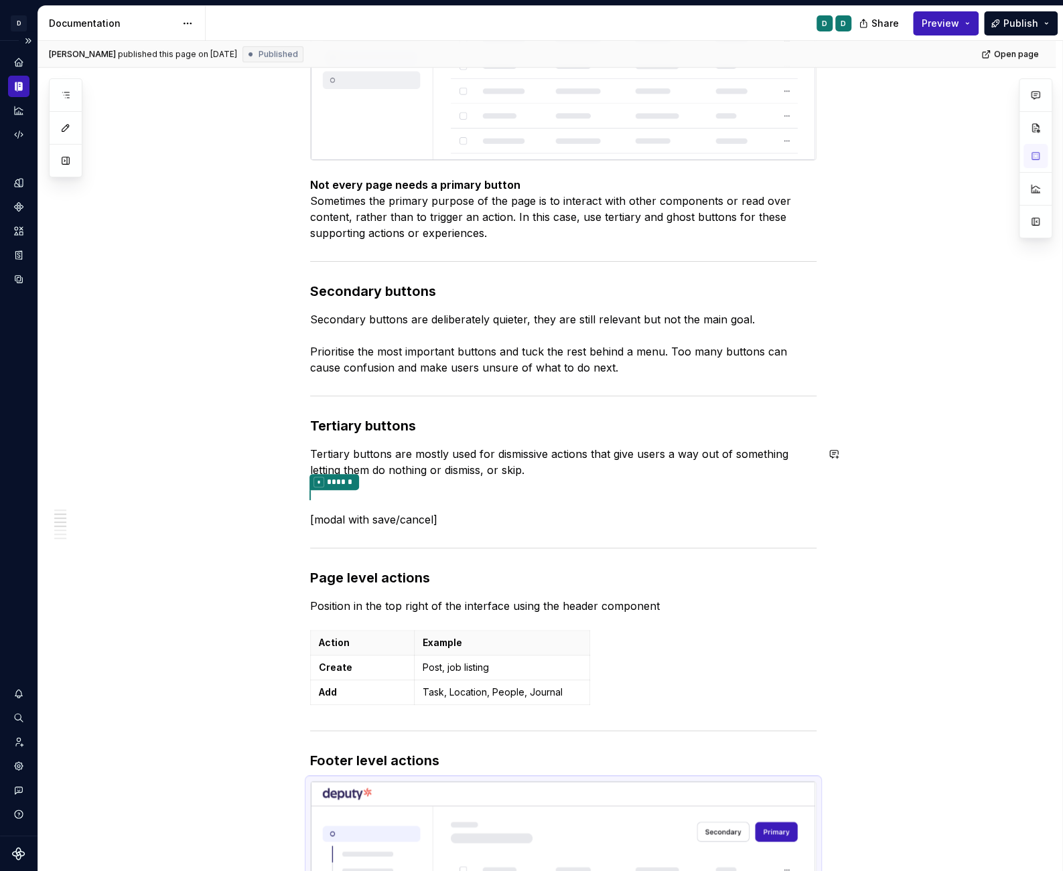
click at [439, 486] on p "* ******" at bounding box center [563, 494] width 506 height 17
click at [445, 502] on div "Primary buttons A primary action button is the main call-to-action in an interf…" at bounding box center [563, 855] width 506 height 2321
drag, startPoint x: 473, startPoint y: 518, endPoint x: 274, endPoint y: 516, distance: 198.9
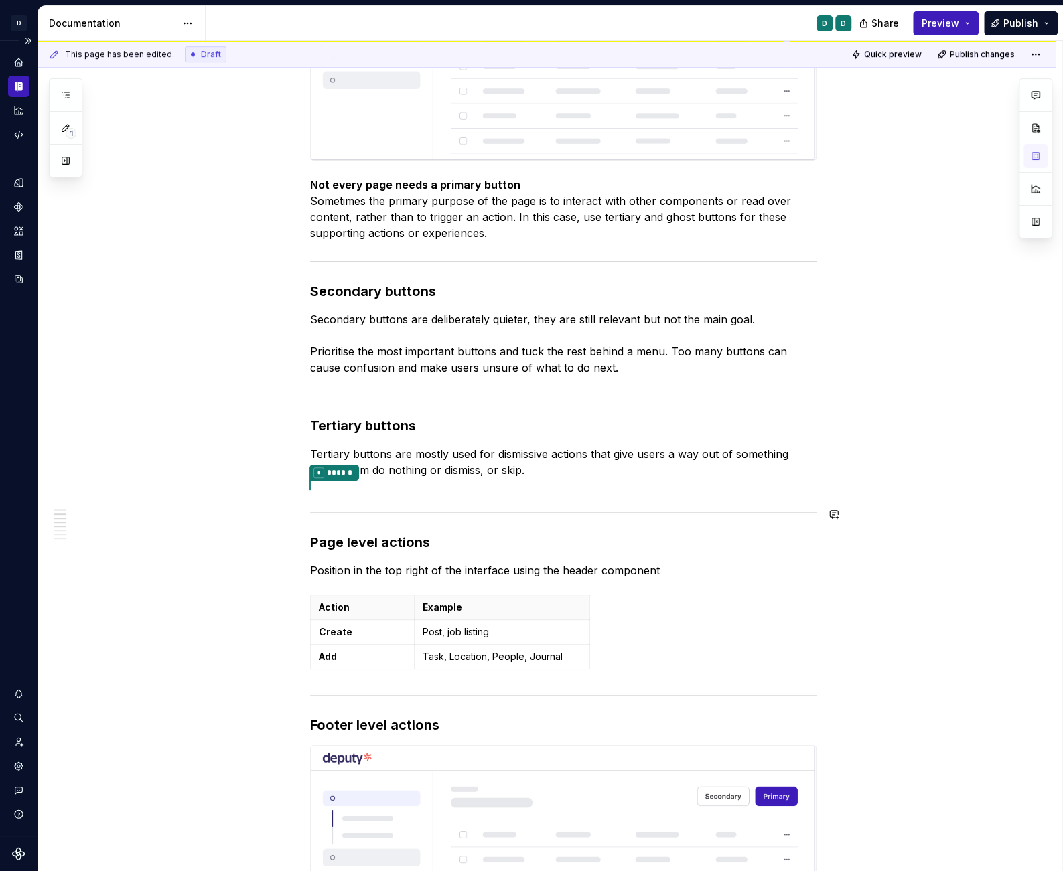
click at [340, 496] on div "Primary buttons A primary action button is the main call-to-action in an interf…" at bounding box center [563, 838] width 506 height 2286
drag, startPoint x: 597, startPoint y: 472, endPoint x: 617, endPoint y: 494, distance: 28.9
click at [603, 480] on div "Primary buttons A primary action button is the main call-to-action in an interf…" at bounding box center [563, 838] width 506 height 2286
click at [356, 498] on div "Primary buttons A primary action button is the main call-to-action in an interf…" at bounding box center [563, 838] width 506 height 2286
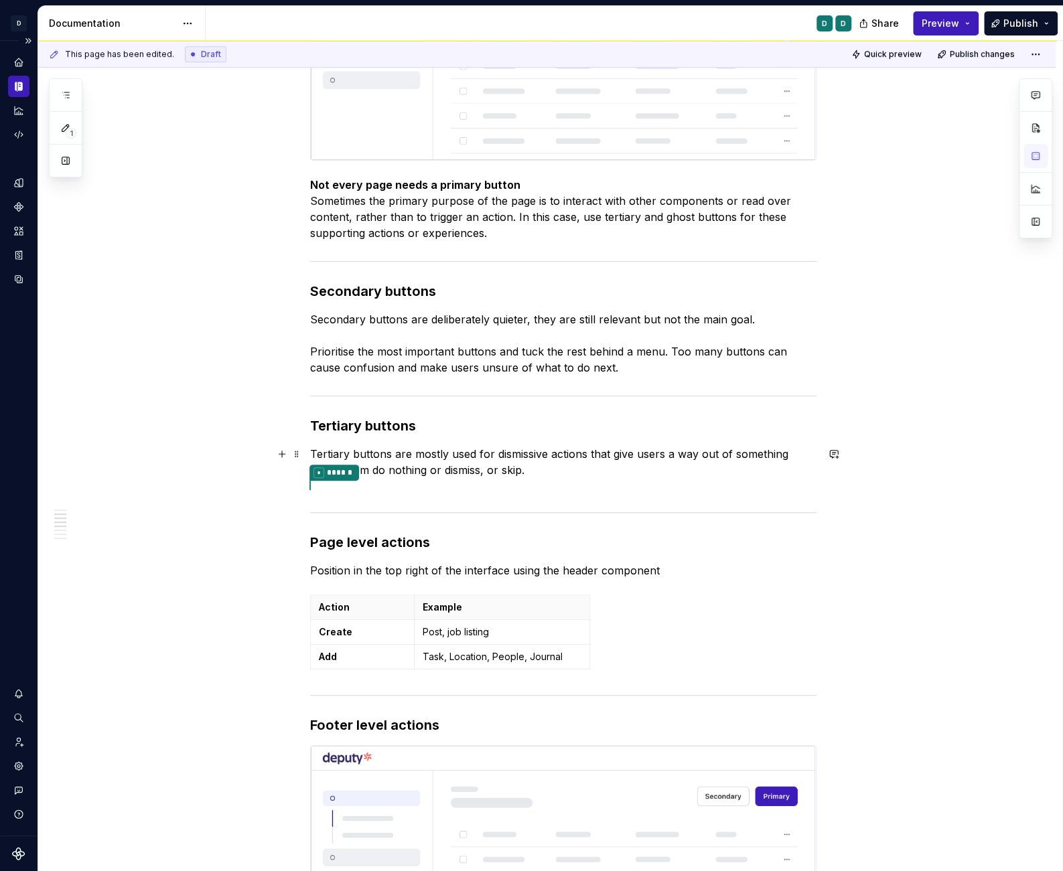
drag, startPoint x: 573, startPoint y: 471, endPoint x: 683, endPoint y: 557, distance: 139.8
click at [683, 557] on div "Primary buttons A primary action button is the main call-to-action in an interf…" at bounding box center [563, 838] width 506 height 2286
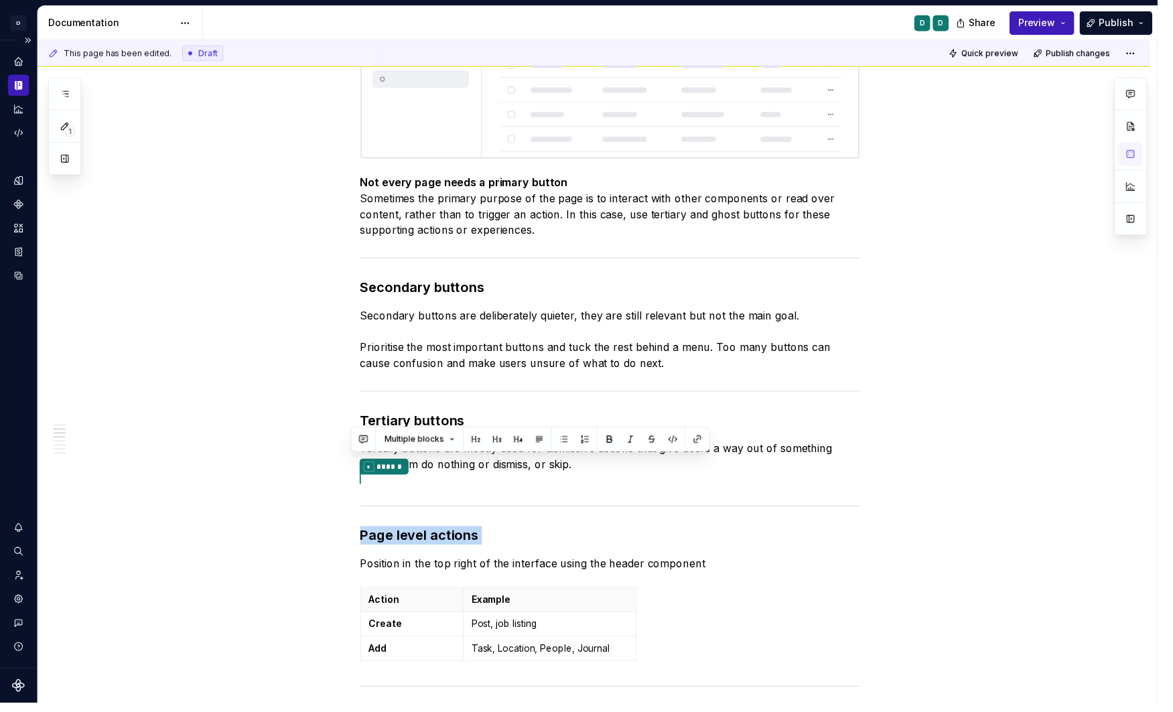
type textarea "*"
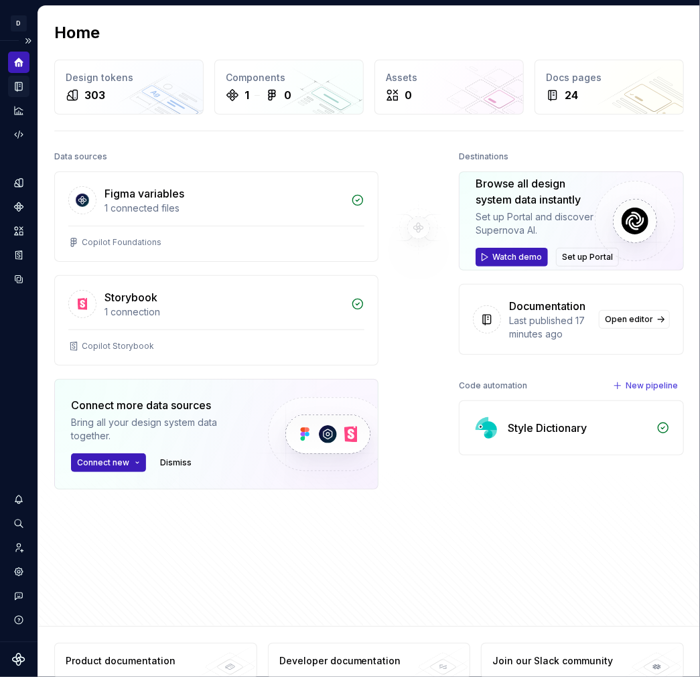
click at [21, 80] on icon "Documentation" at bounding box center [19, 86] width 12 height 12
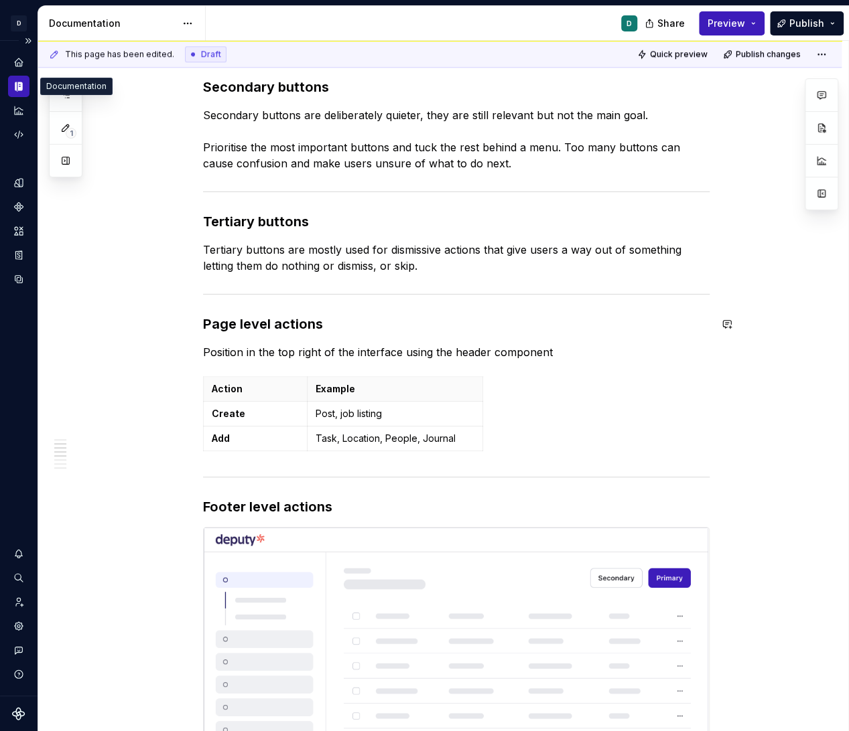
scroll to position [903, 0]
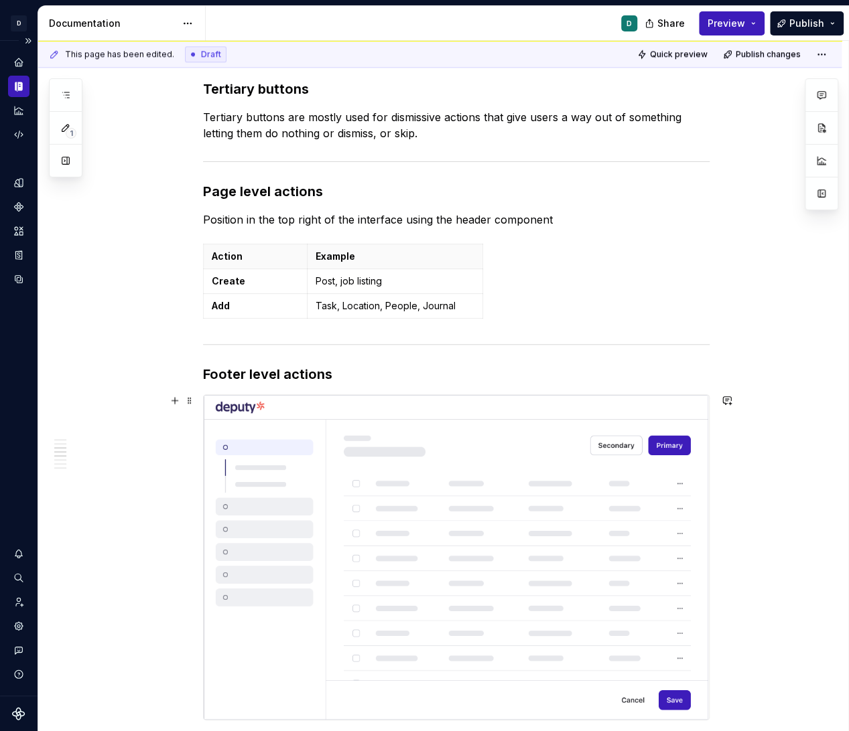
type textarea "*"
